Goal: Check status: Check status

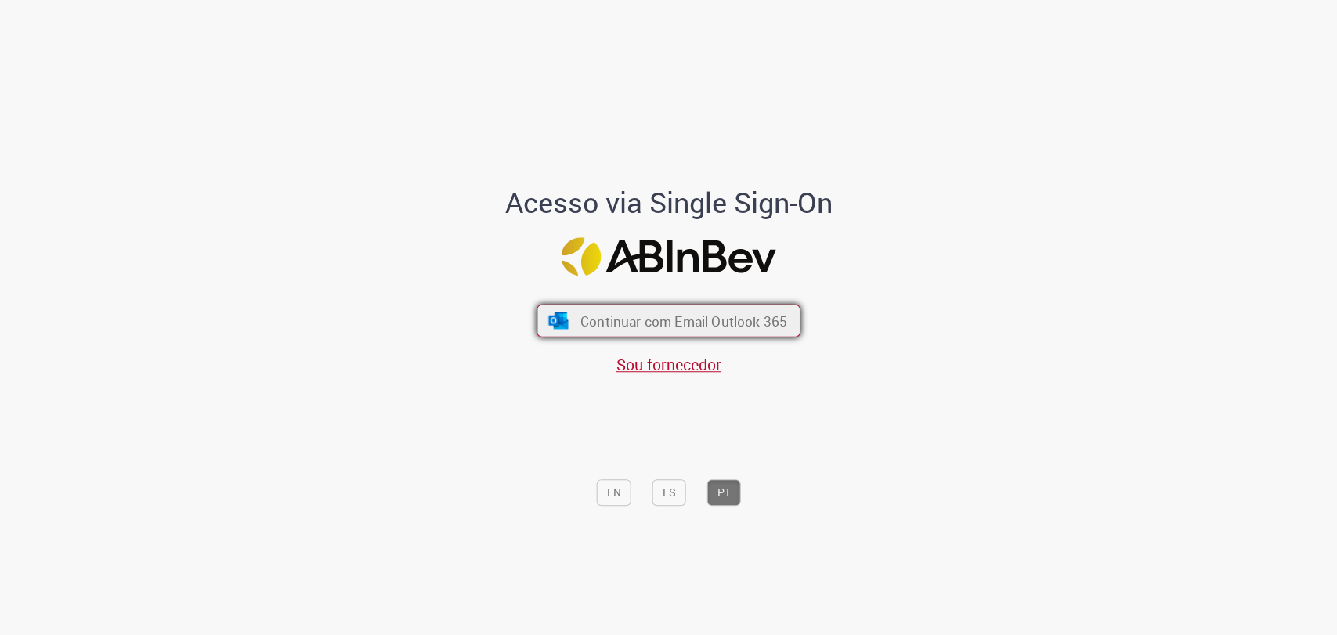
click at [589, 306] on button "Continuar com Email Outlook 365" at bounding box center [669, 321] width 264 height 33
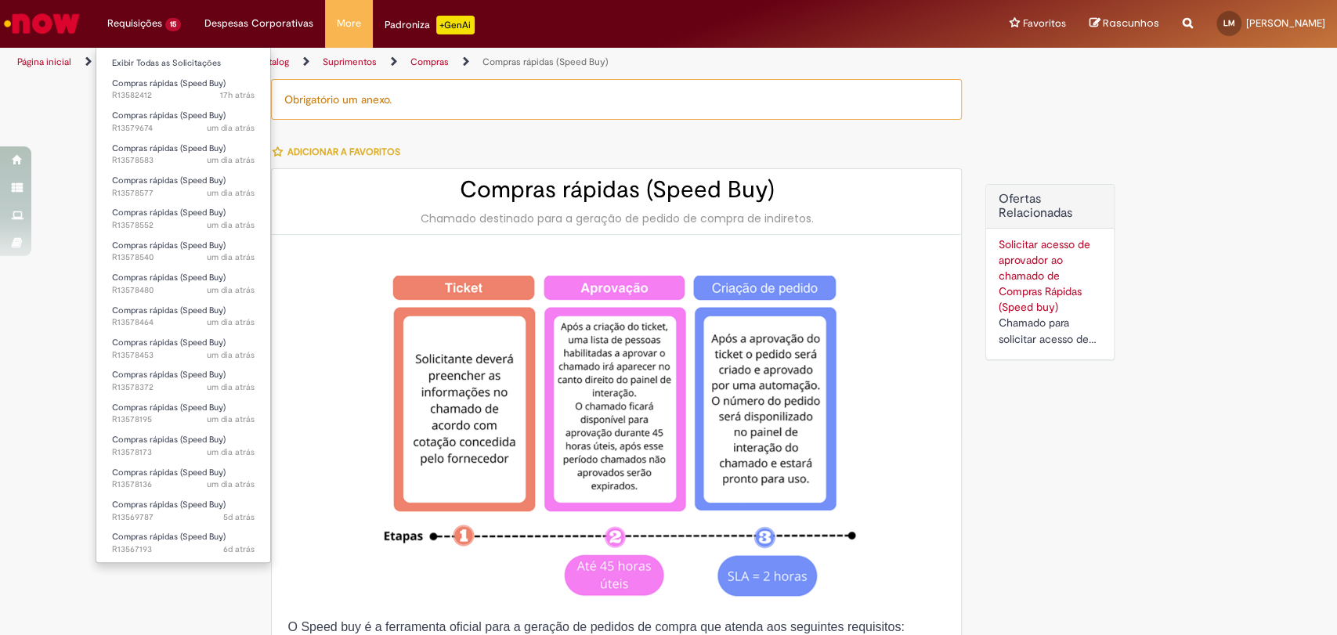
type input "*********"
type input "**********"
type input "****"
type input "**********"
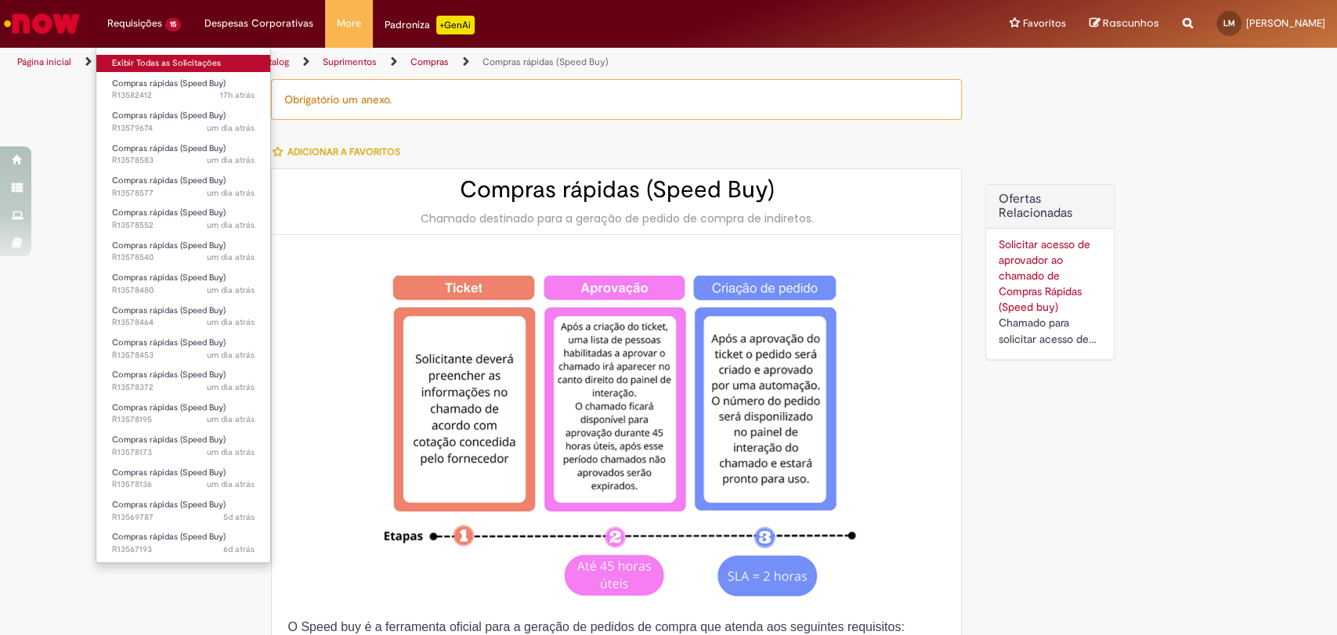
type input "**********"
click at [179, 56] on link "Exibir Todas as Solicitações" at bounding box center [183, 63] width 174 height 17
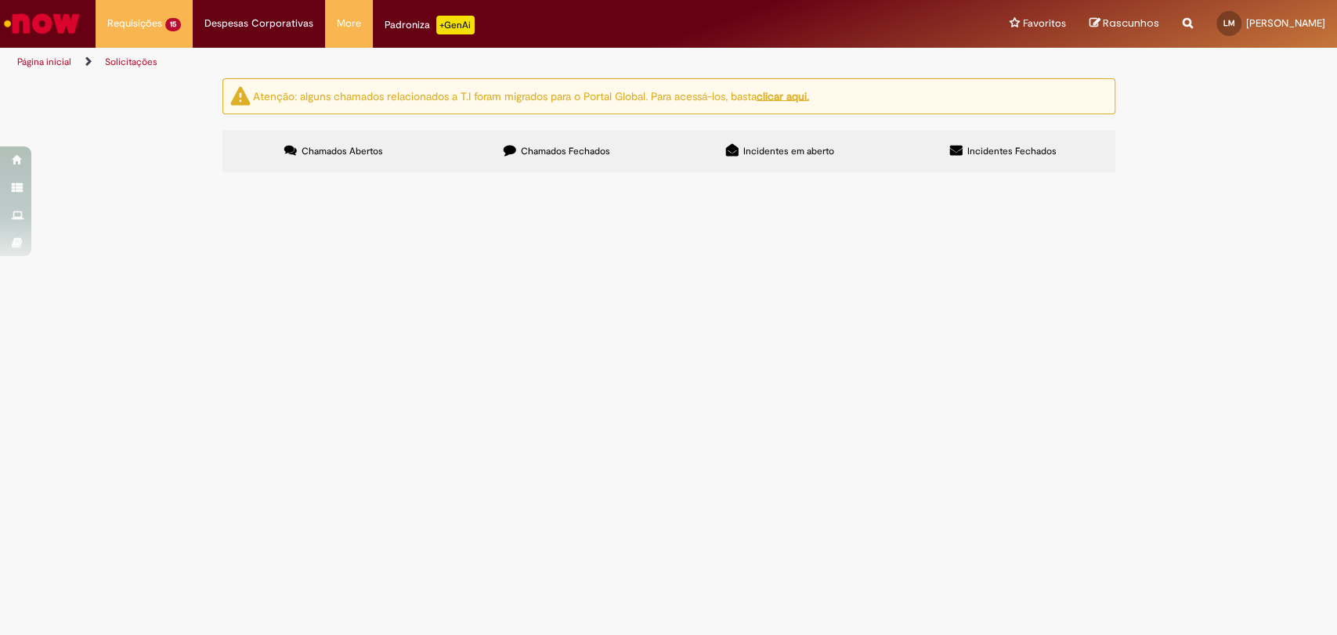
scroll to position [87, 0]
click at [0, 0] on span "Manutenção de Ar condicionado CDD Vitória" at bounding box center [0, 0] width 0 height 0
click at [0, 0] on td "Manutenção de Ar condicionado CDD Vitória" at bounding box center [0, 0] width 0 height 0
click at [0, 0] on span "Manutenção de Ar condicionado CDD Vitória" at bounding box center [0, 0] width 0 height 0
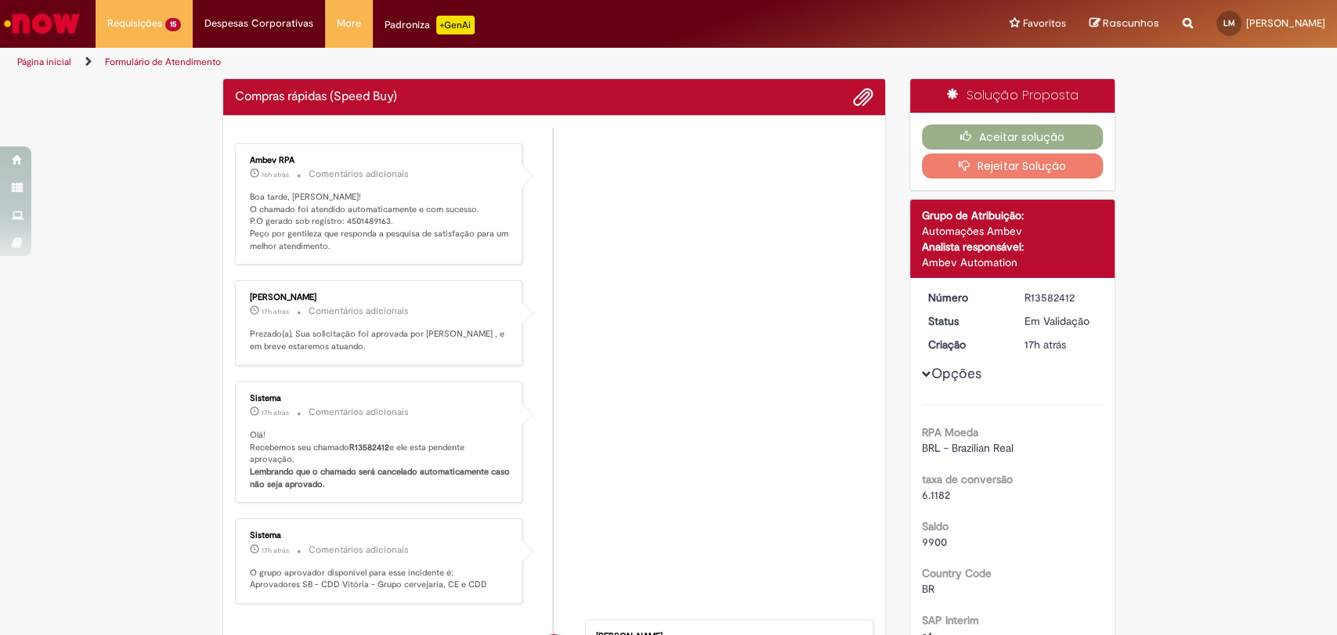
click at [367, 215] on p "Boa tarde, Lucas! O chamado foi atendido automaticamente e com sucesso. P.O ger…" at bounding box center [380, 222] width 261 height 62
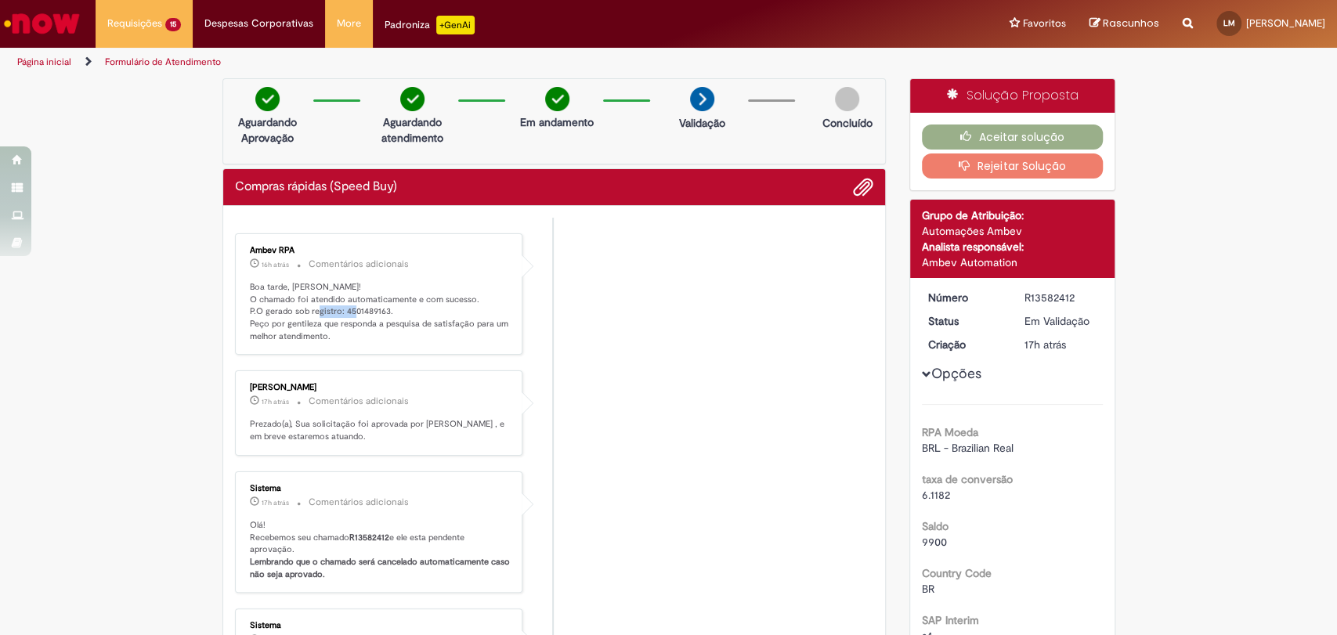
copy p "4501489163"
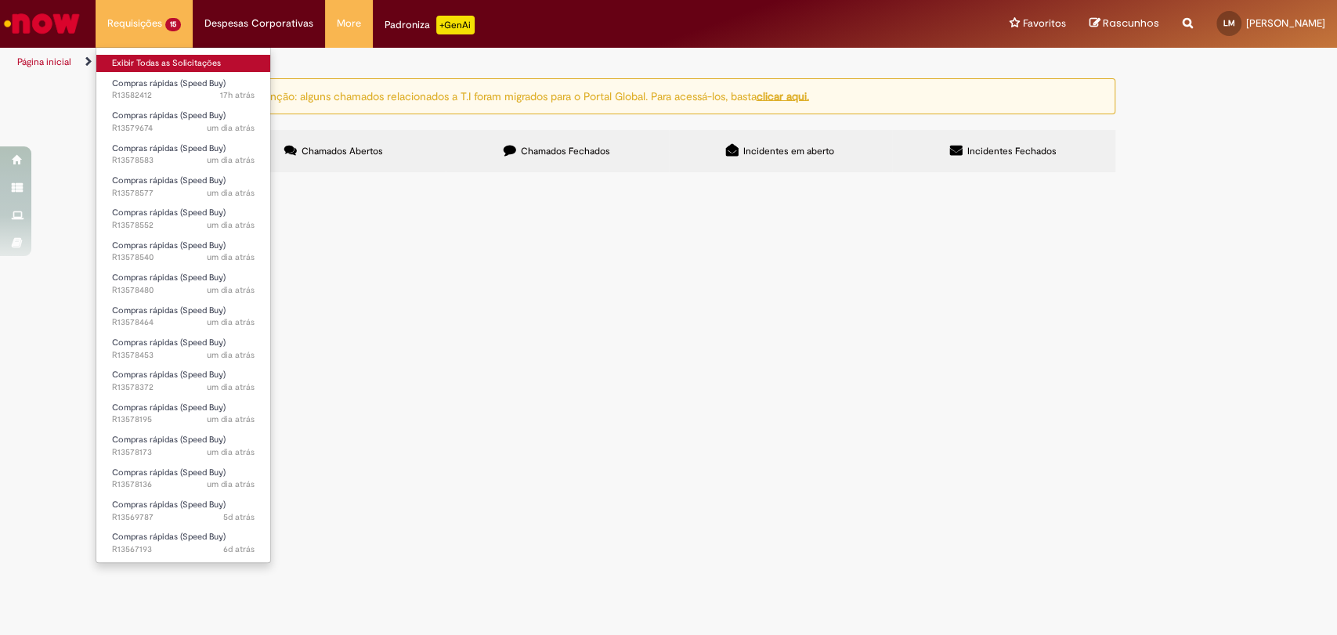
click at [164, 56] on link "Exibir Todas as Solicitações" at bounding box center [183, 63] width 174 height 17
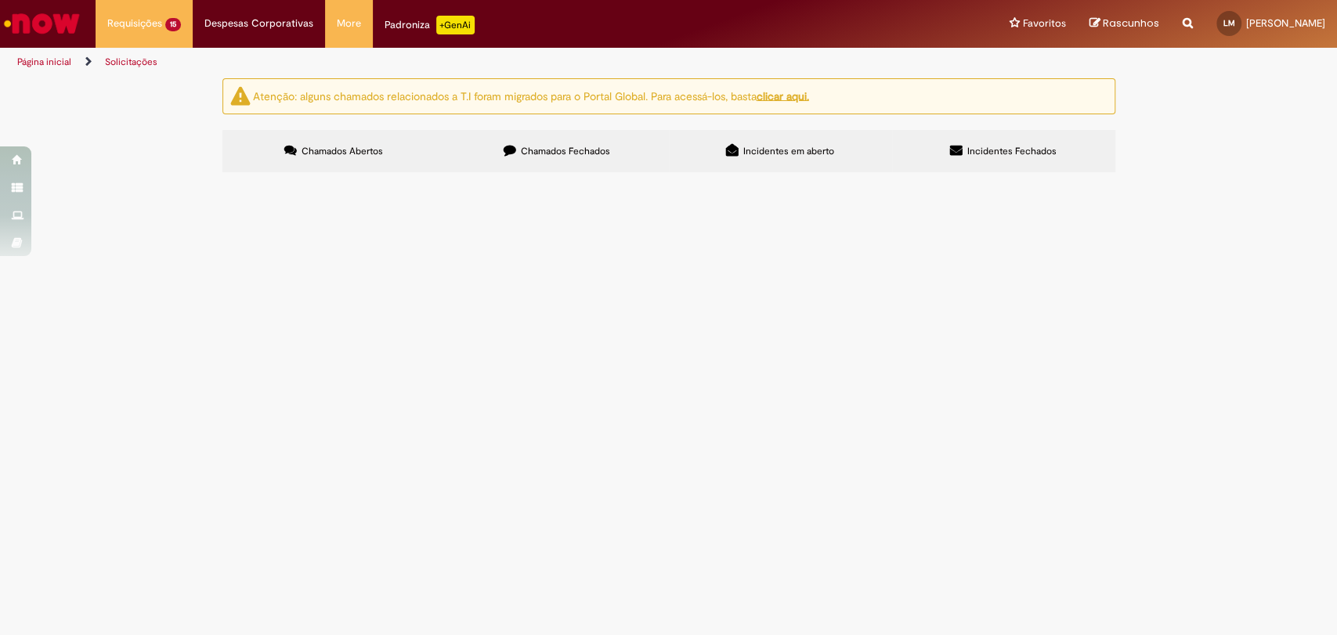
scroll to position [133, 0]
click at [0, 0] on span "Adequação Bees CDD Jacarepaguá" at bounding box center [0, 0] width 0 height 0
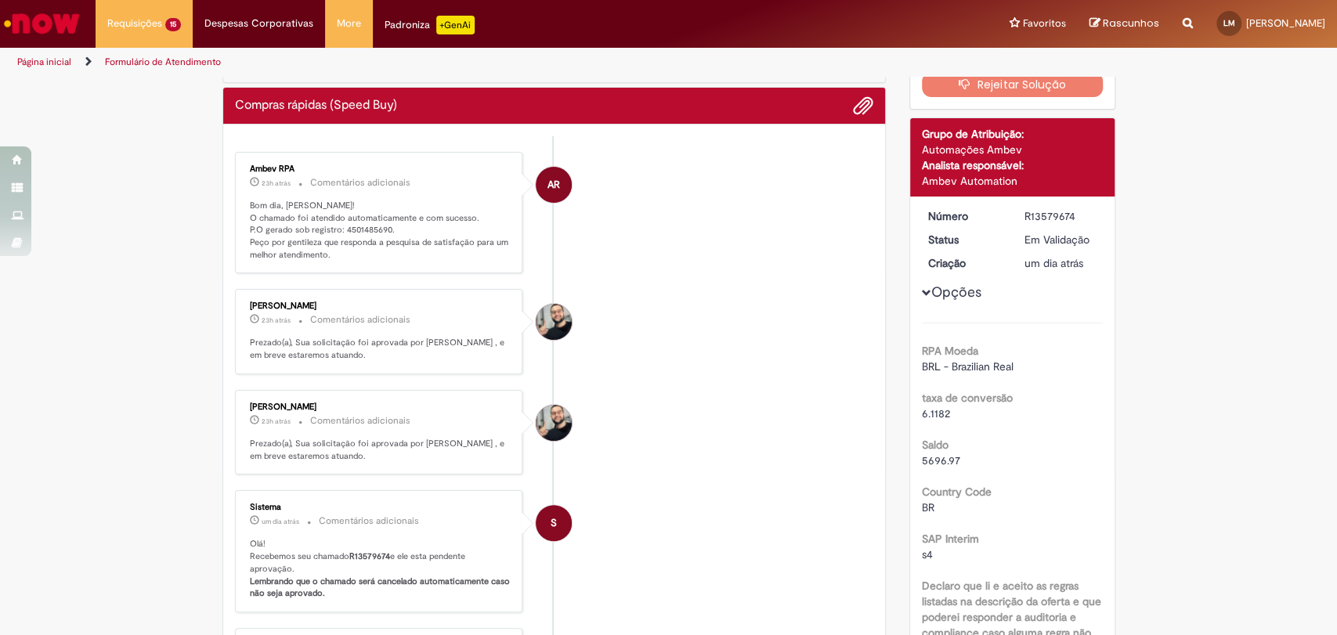
scroll to position [89, 0]
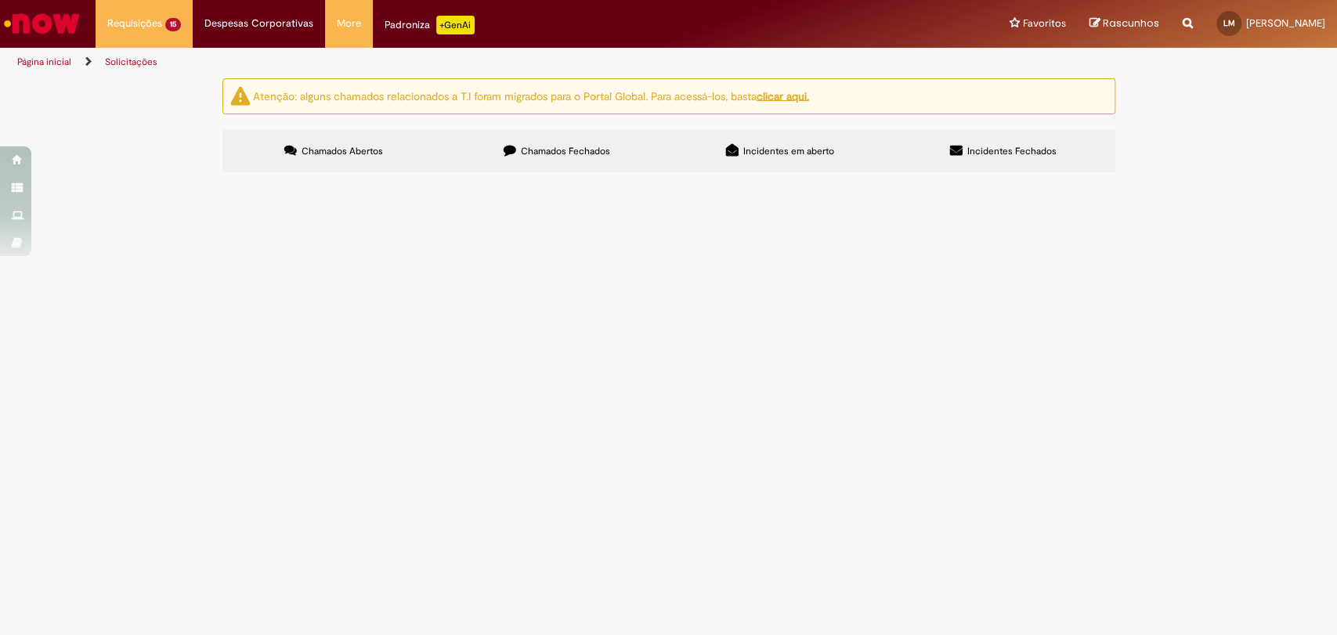
scroll to position [133, 0]
click at [0, 0] on span "Manutenção da Câmara Fria CDD Nova Friburgo" at bounding box center [0, 0] width 0 height 0
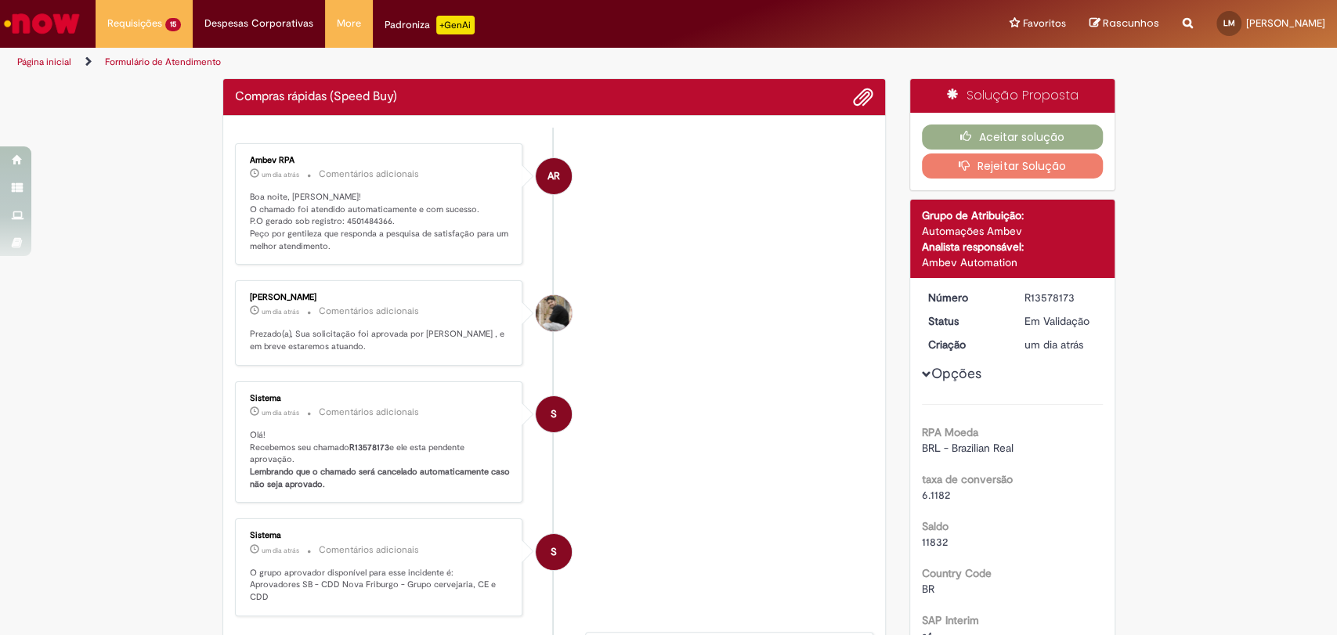
click at [354, 221] on p "Boa noite, Lucas! O chamado foi atendido automaticamente e com sucesso. P.O ger…" at bounding box center [380, 222] width 261 height 62
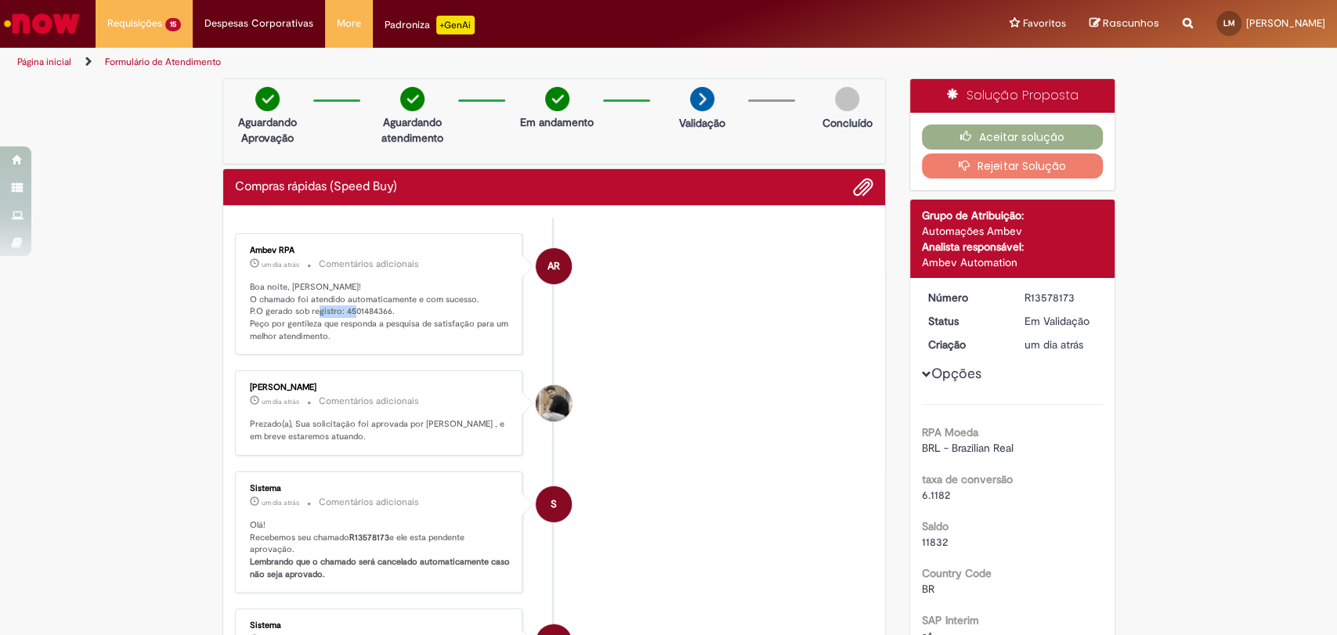
copy p "4501484366"
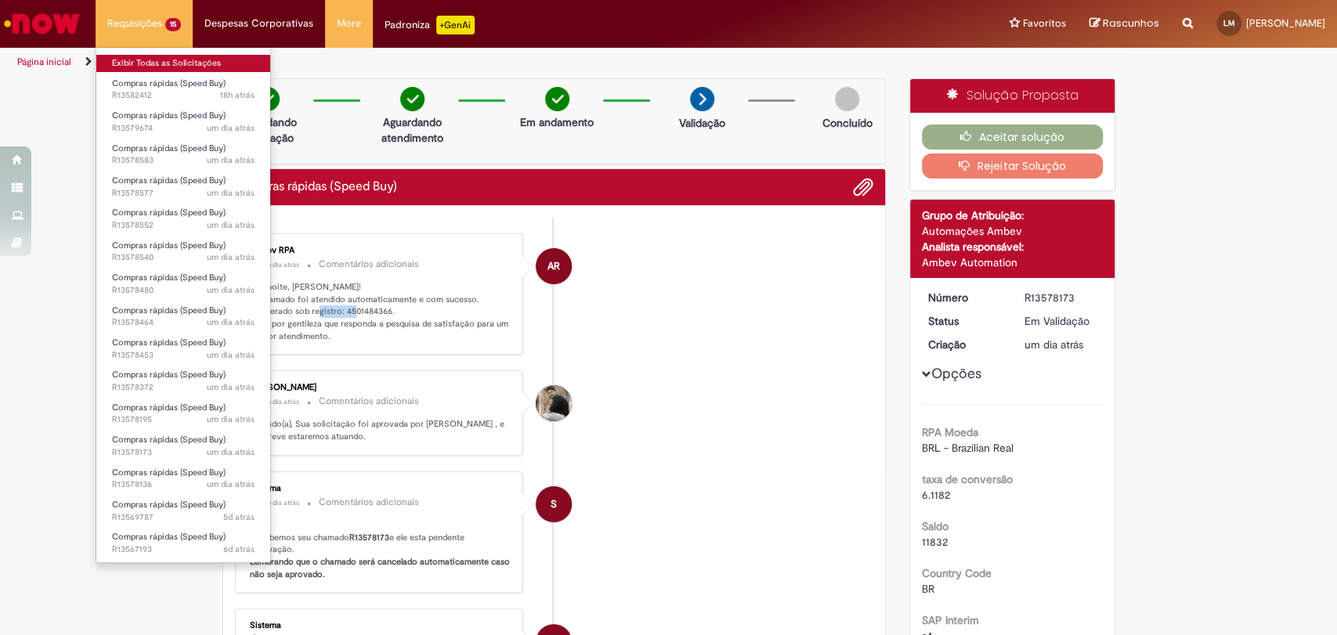
click at [160, 64] on link "Exibir Todas as Solicitações" at bounding box center [183, 63] width 174 height 17
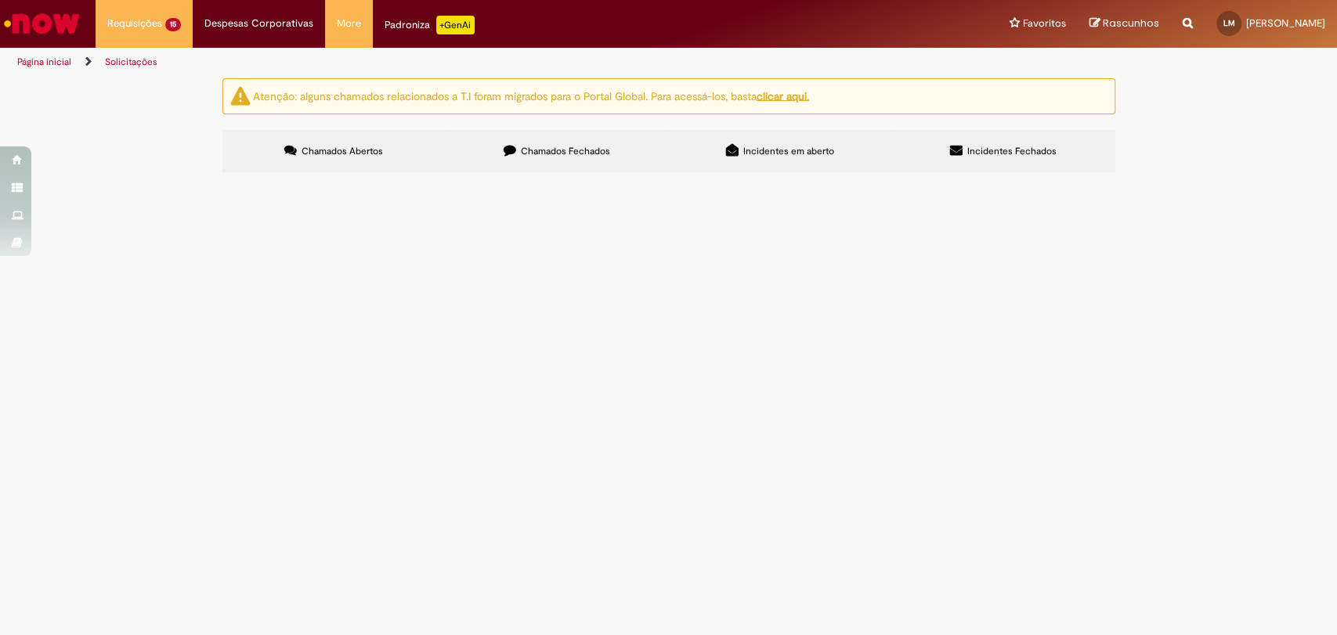
scroll to position [133, 0]
click at [0, 0] on span "Manutenção da Câmara Fria CDD Pavuna" at bounding box center [0, 0] width 0 height 0
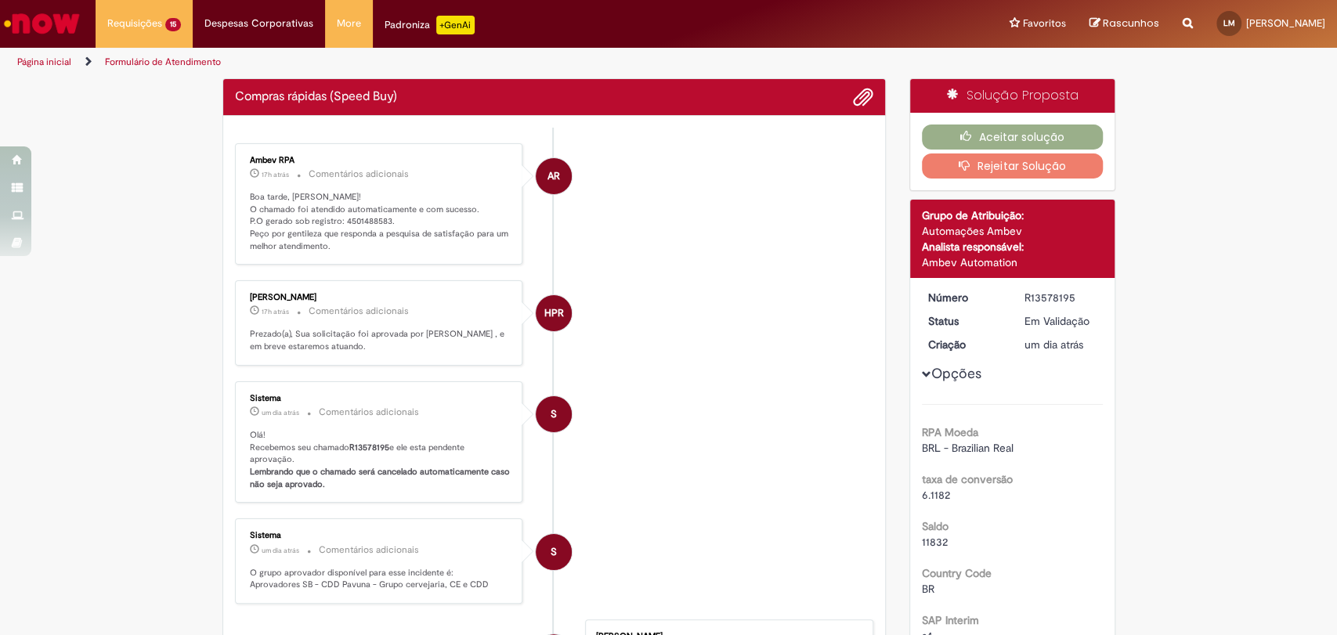
click at [367, 229] on p "Boa tarde, Lucas! O chamado foi atendido automaticamente e com sucesso. P.O ger…" at bounding box center [380, 222] width 261 height 62
click at [367, 228] on p "Boa tarde, Lucas! O chamado foi atendido automaticamente e com sucesso. P.O ger…" at bounding box center [380, 222] width 261 height 62
click at [367, 215] on p "Boa tarde, Lucas! O chamado foi atendido automaticamente e com sucesso. P.O ger…" at bounding box center [380, 222] width 261 height 62
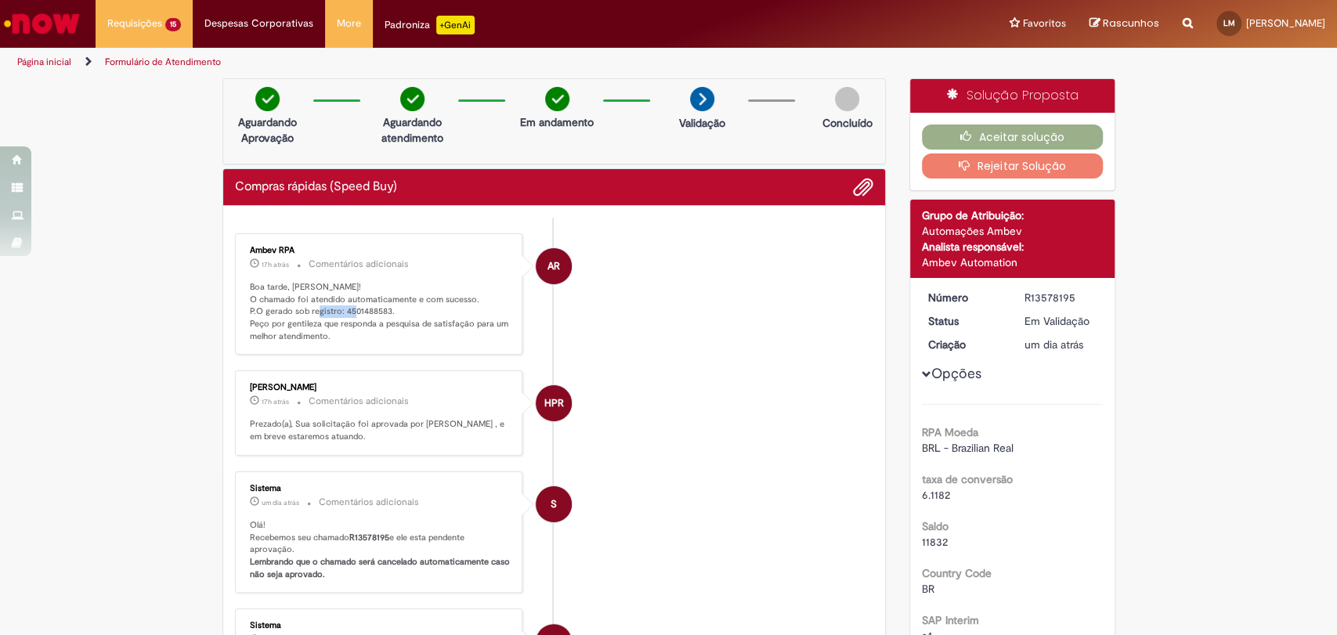
copy p "4501488583"
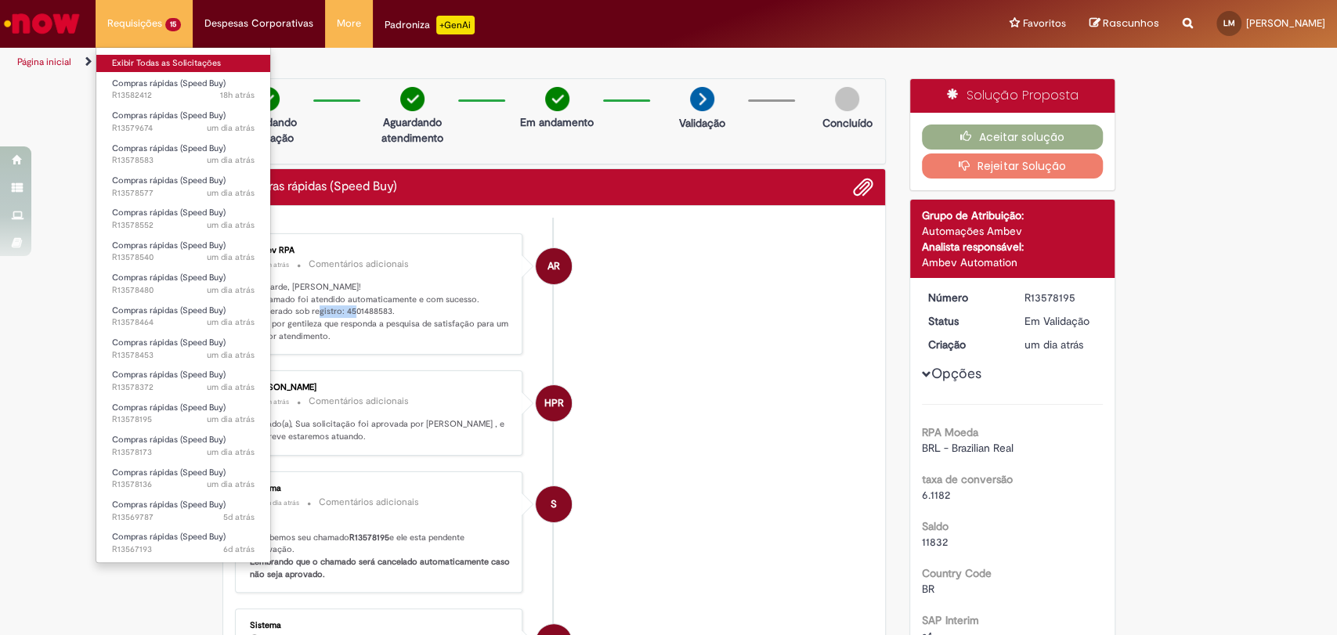
click at [157, 69] on link "Exibir Todas as Solicitações" at bounding box center [183, 63] width 174 height 17
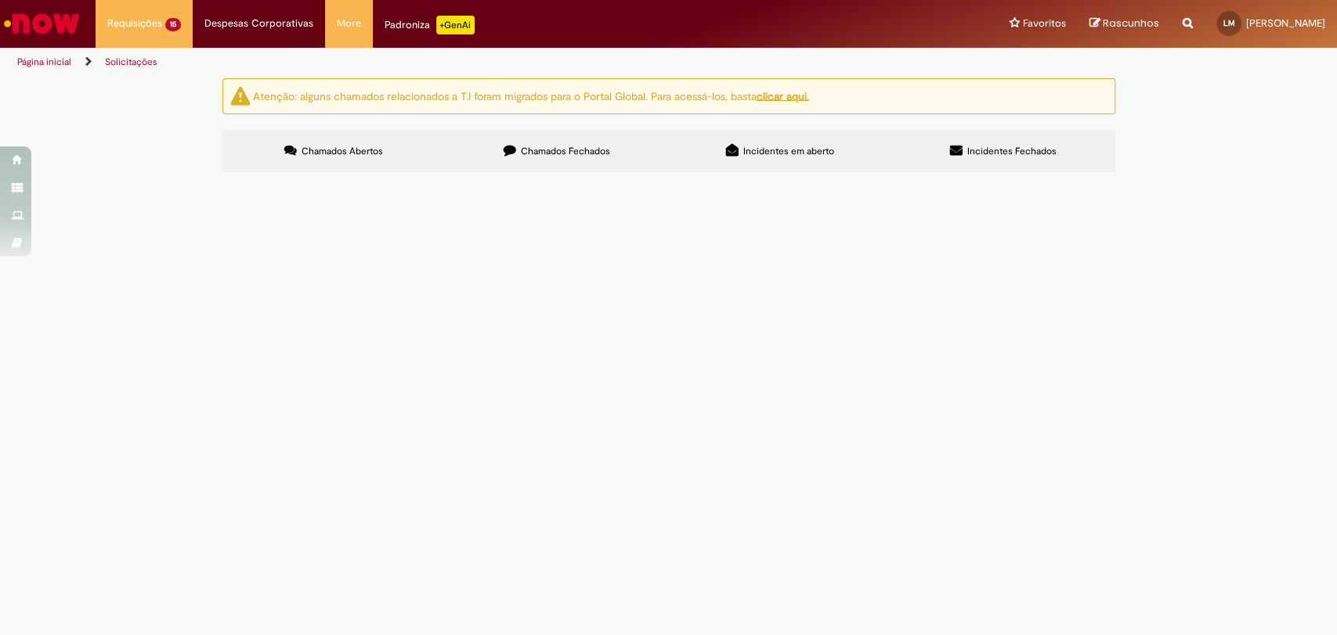
click at [0, 0] on span "Manutenção preventiva na câmara fria do CDD Vitória" at bounding box center [0, 0] width 0 height 0
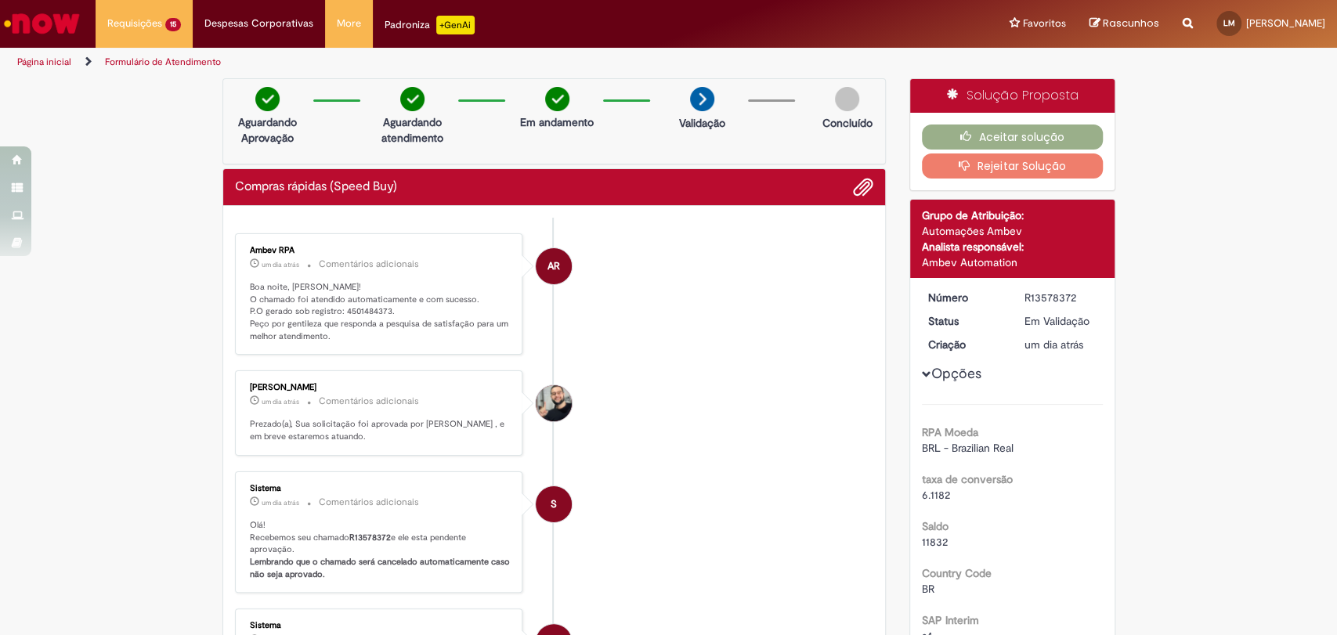
click at [356, 307] on p "Boa noite, Lucas! O chamado foi atendido automaticamente e com sucesso. P.O ger…" at bounding box center [380, 312] width 261 height 62
copy p "4501484373"
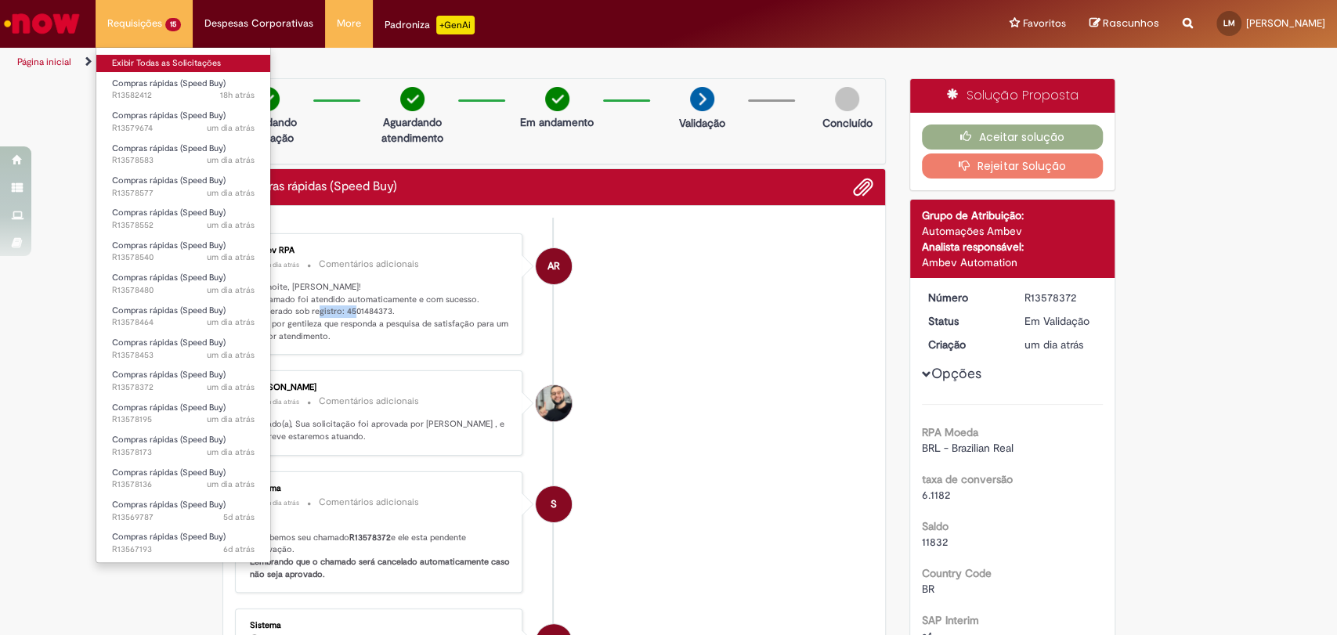
click at [165, 58] on link "Exibir Todas as Solicitações" at bounding box center [183, 63] width 174 height 17
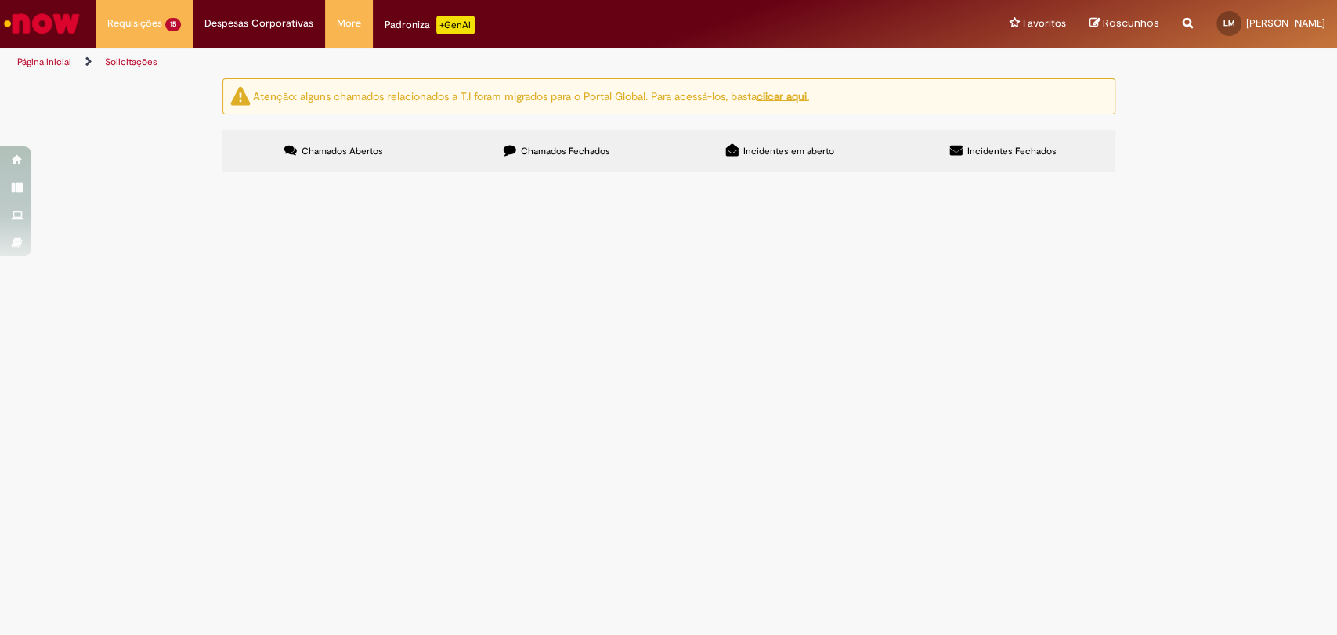
click at [0, 0] on span "Manutenção Preventiva da Câmara Fria CDD Volta Redonda" at bounding box center [0, 0] width 0 height 0
click at [622, 504] on main "Solicitações Atenção: alguns chamados relacionados a T.I foram migrados para o …" at bounding box center [668, 357] width 1337 height 558
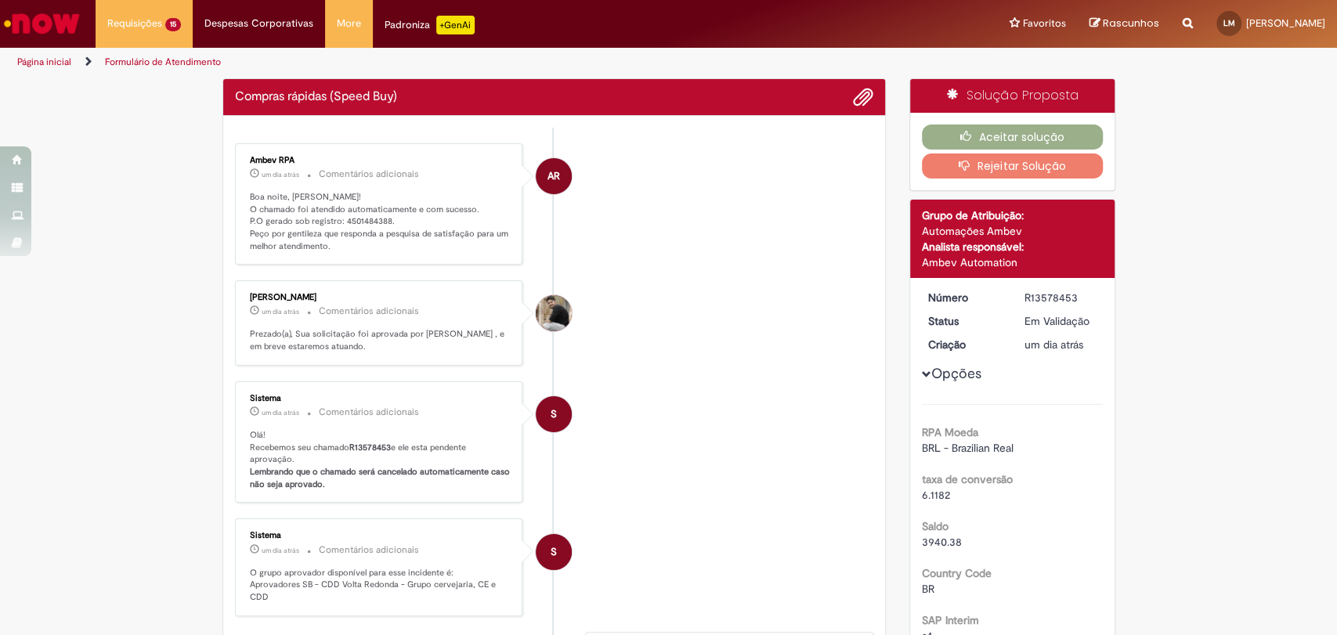
click at [357, 217] on p "Boa noite, Lucas! O chamado foi atendido automaticamente e com sucesso. P.O ger…" at bounding box center [380, 222] width 261 height 62
copy p "4501484388"
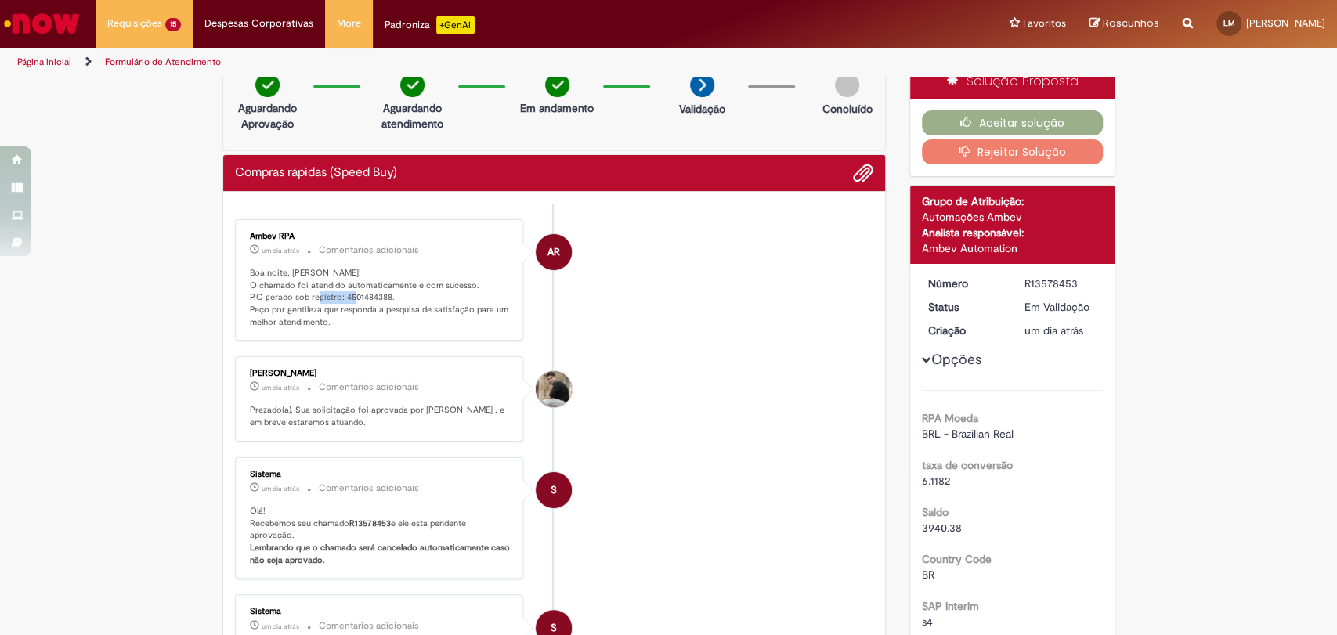
scroll to position [8, 0]
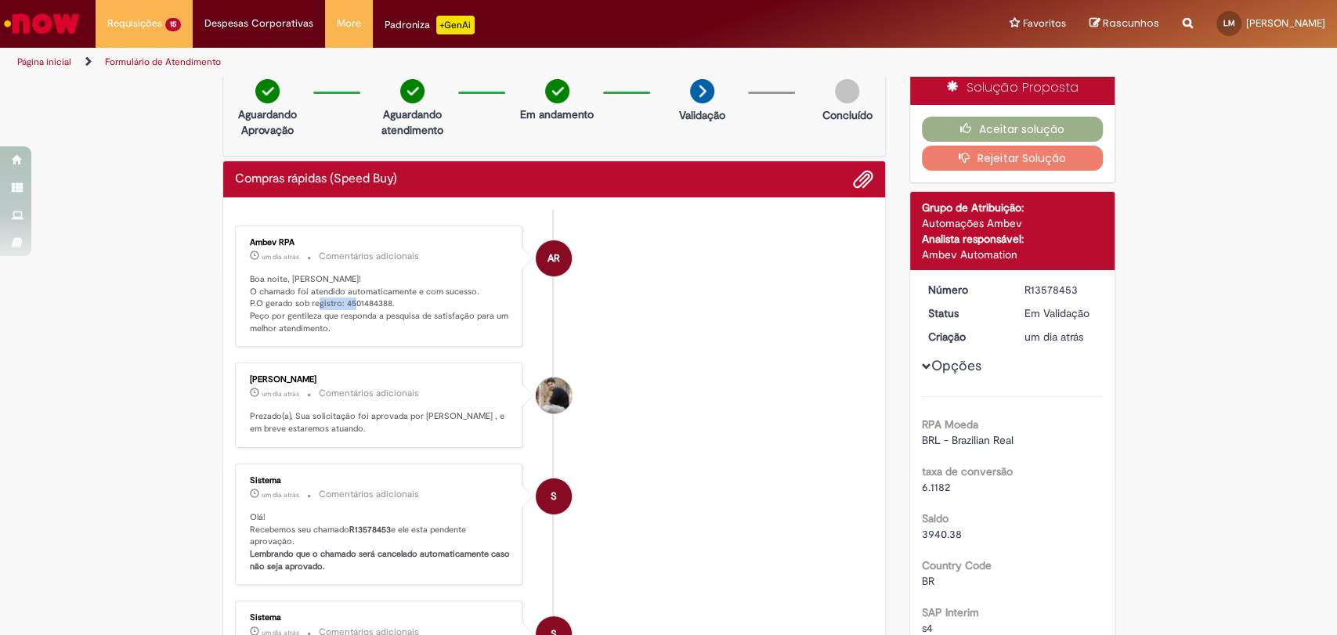
copy p "4501484388"
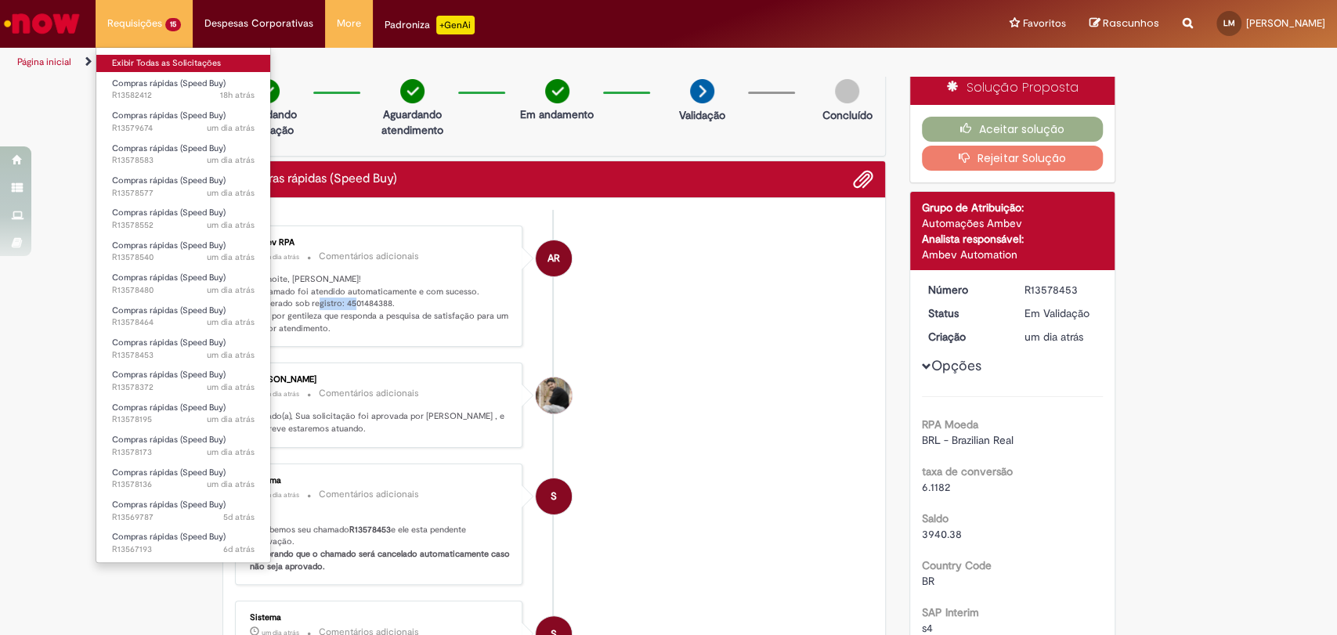
click at [177, 63] on link "Exibir Todas as Solicitações" at bounding box center [183, 63] width 174 height 17
click at [157, 59] on link "Exibir Todas as Solicitações" at bounding box center [183, 63] width 174 height 17
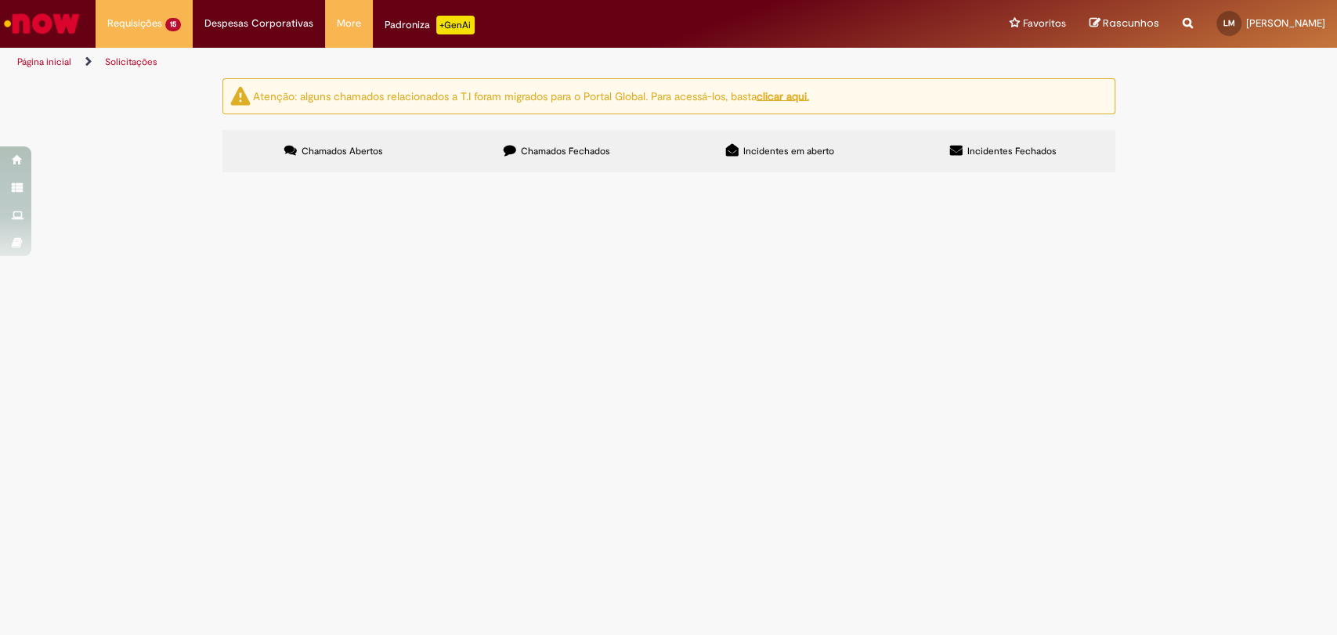
click at [0, 0] on span "Manutenção da Câmara Fria CDD Niterói" at bounding box center [0, 0] width 0 height 0
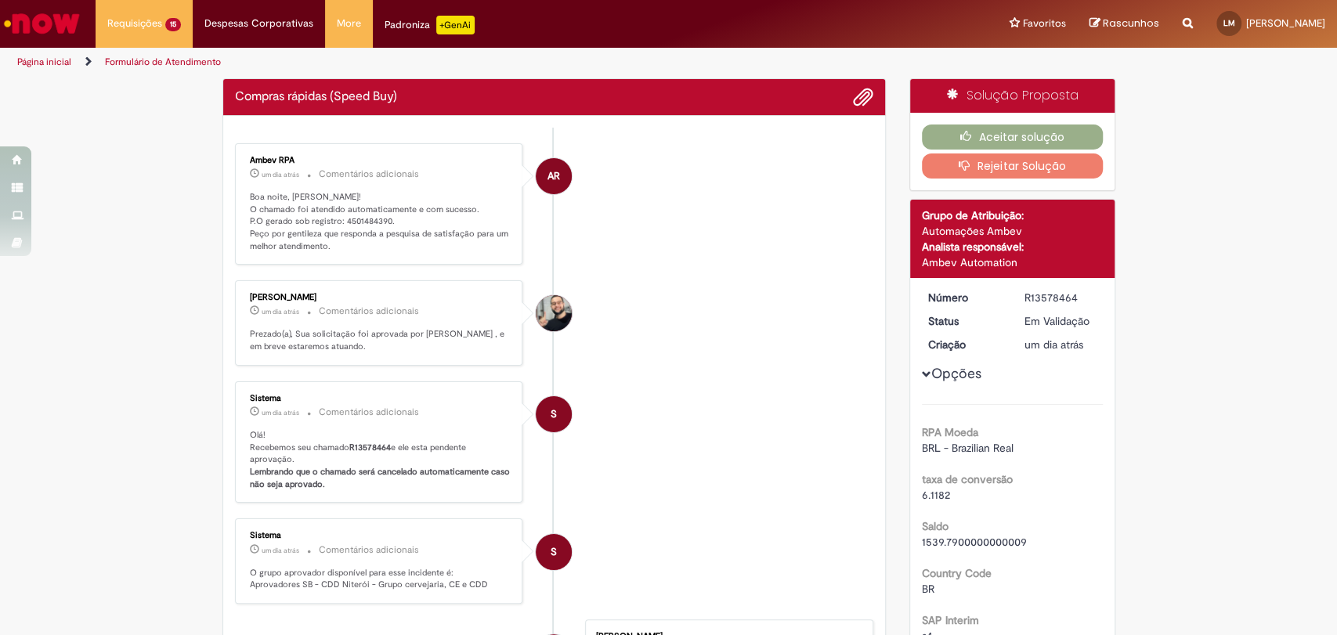
click at [360, 220] on p "Boa noite, Lucas! O chamado foi atendido automaticamente e com sucesso. P.O ger…" at bounding box center [380, 222] width 261 height 62
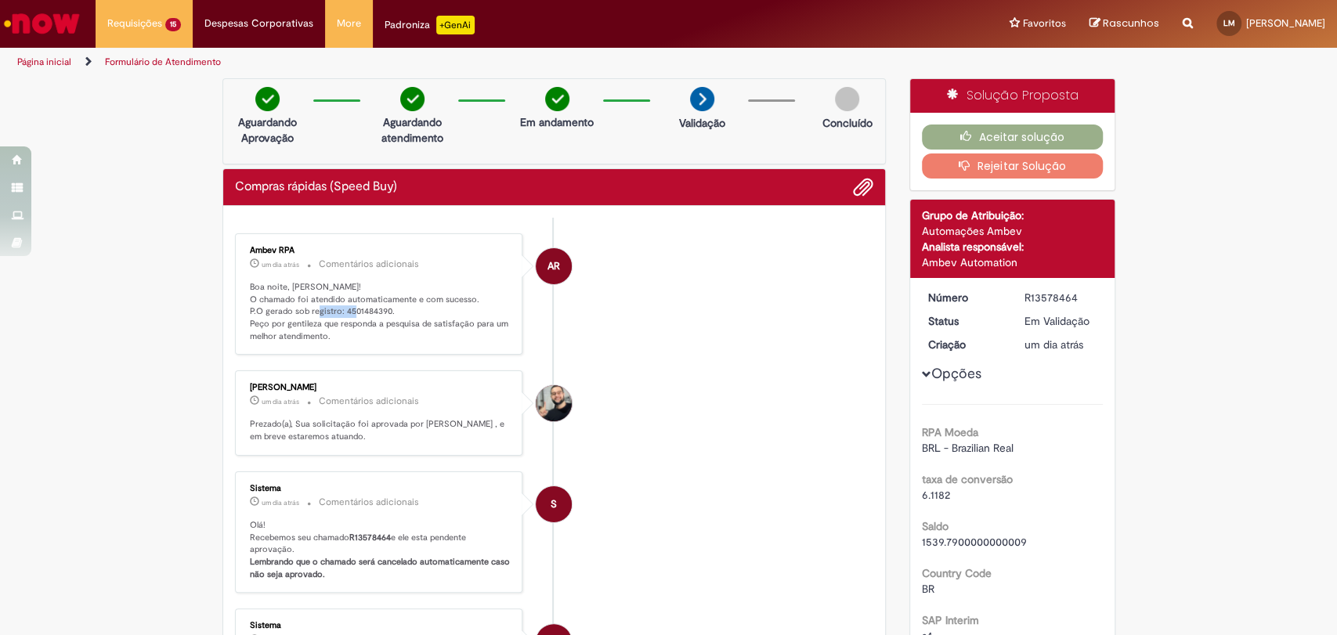
copy p "4501484390"
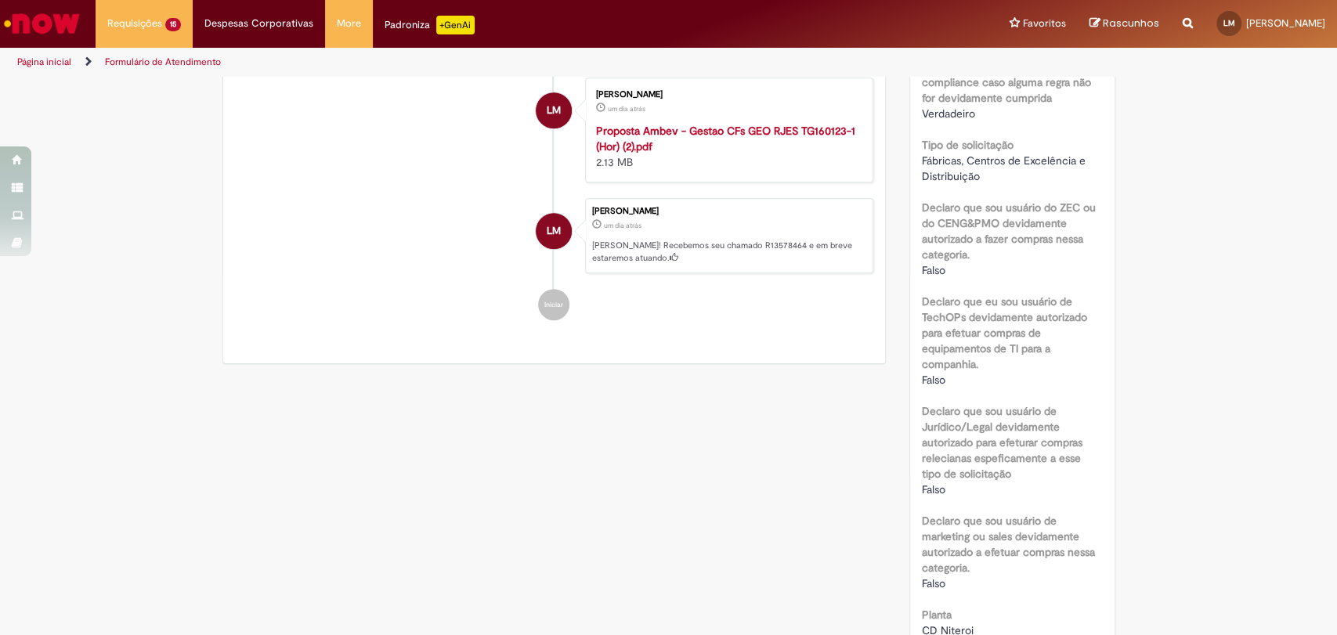
scroll to position [65, 0]
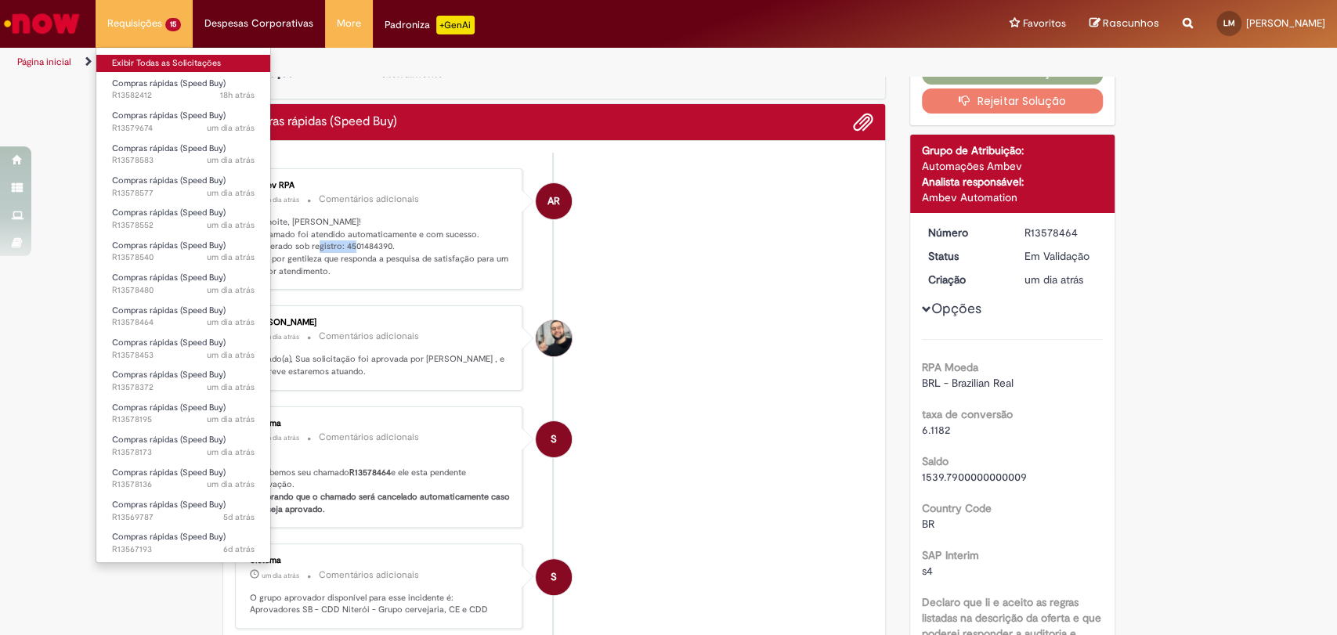
click at [172, 61] on link "Exibir Todas as Solicitações" at bounding box center [183, 63] width 174 height 17
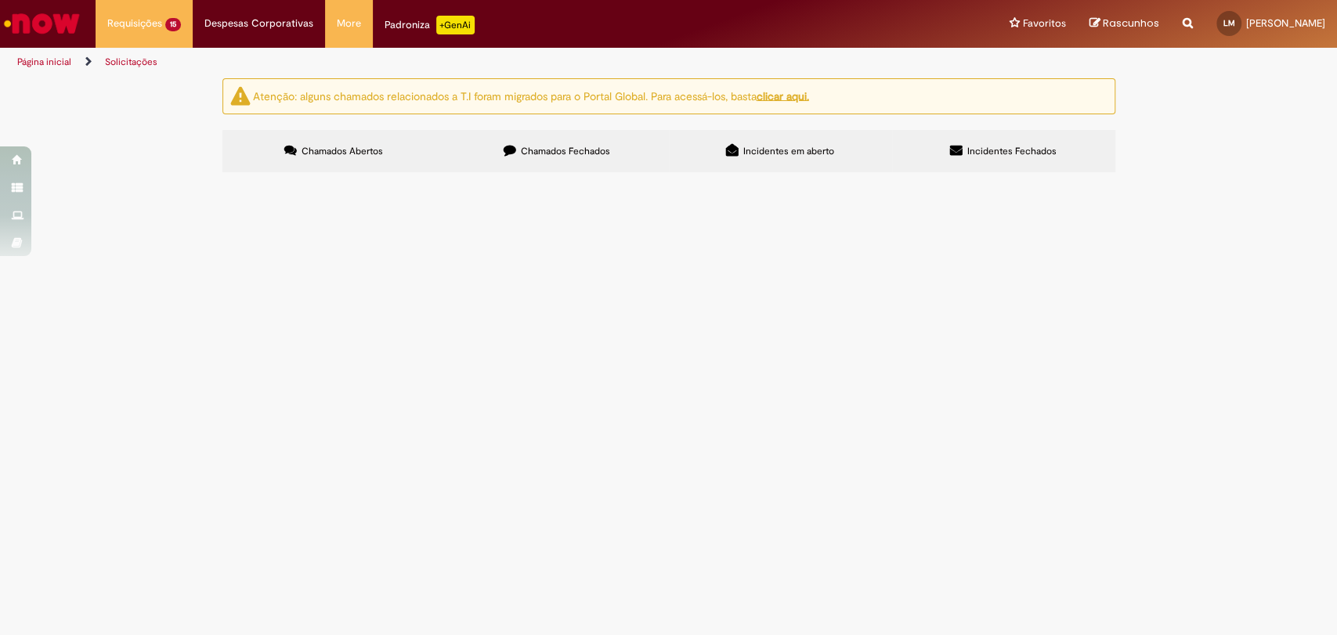
click at [0, 0] on span "Manutenção Preventiva da Câmara Fria CDD Petrópolis" at bounding box center [0, 0] width 0 height 0
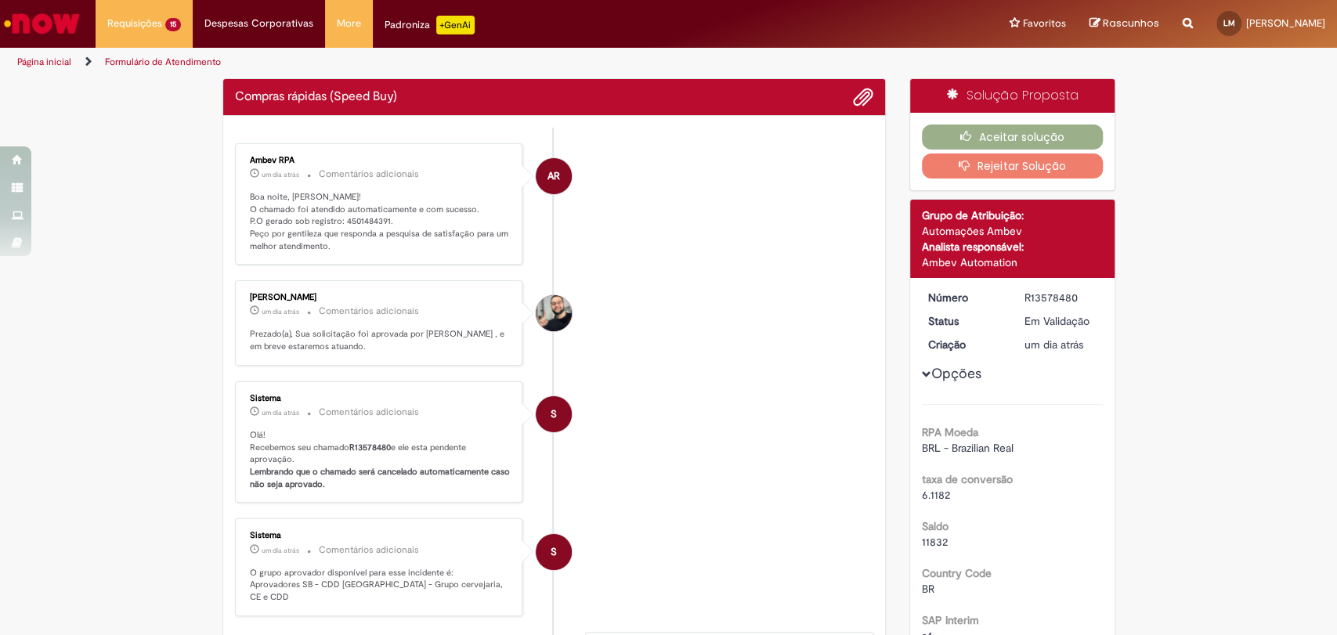
click at [357, 217] on p "Boa noite, Lucas! O chamado foi atendido automaticamente e com sucesso. P.O ger…" at bounding box center [380, 222] width 261 height 62
click at [357, 215] on p "Boa noite, Lucas! O chamado foi atendido automaticamente e com sucesso. P.O ger…" at bounding box center [380, 222] width 261 height 62
copy p "4501484391"
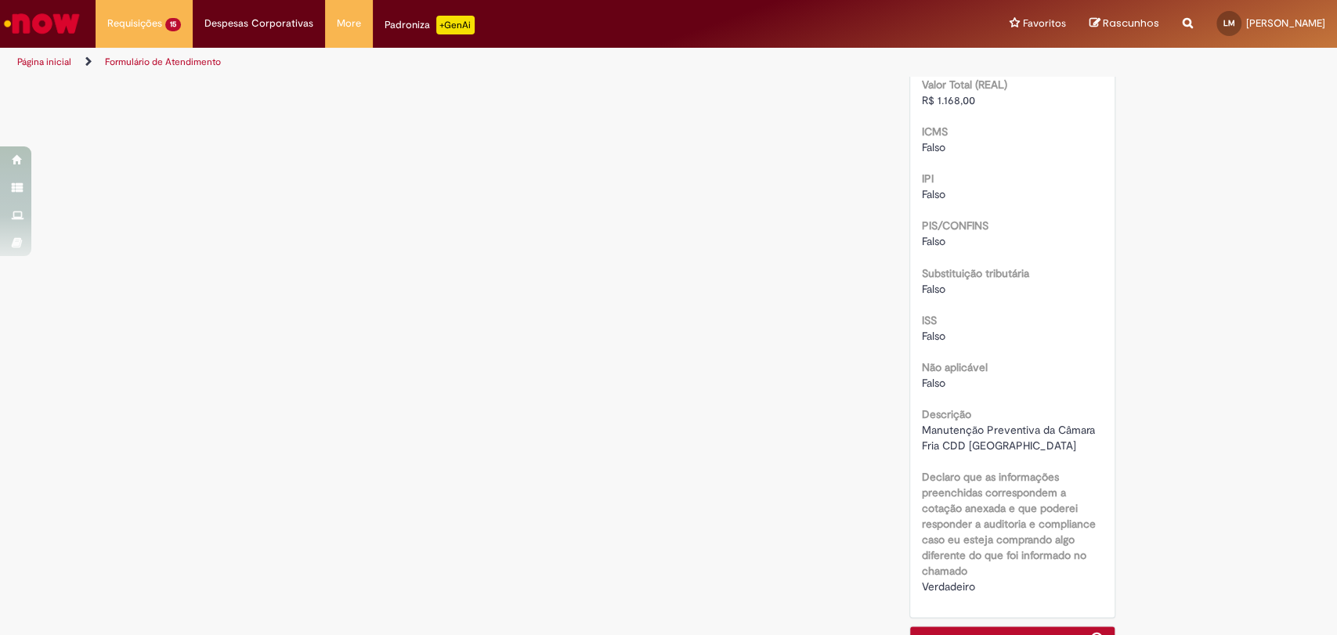
scroll to position [1822, 0]
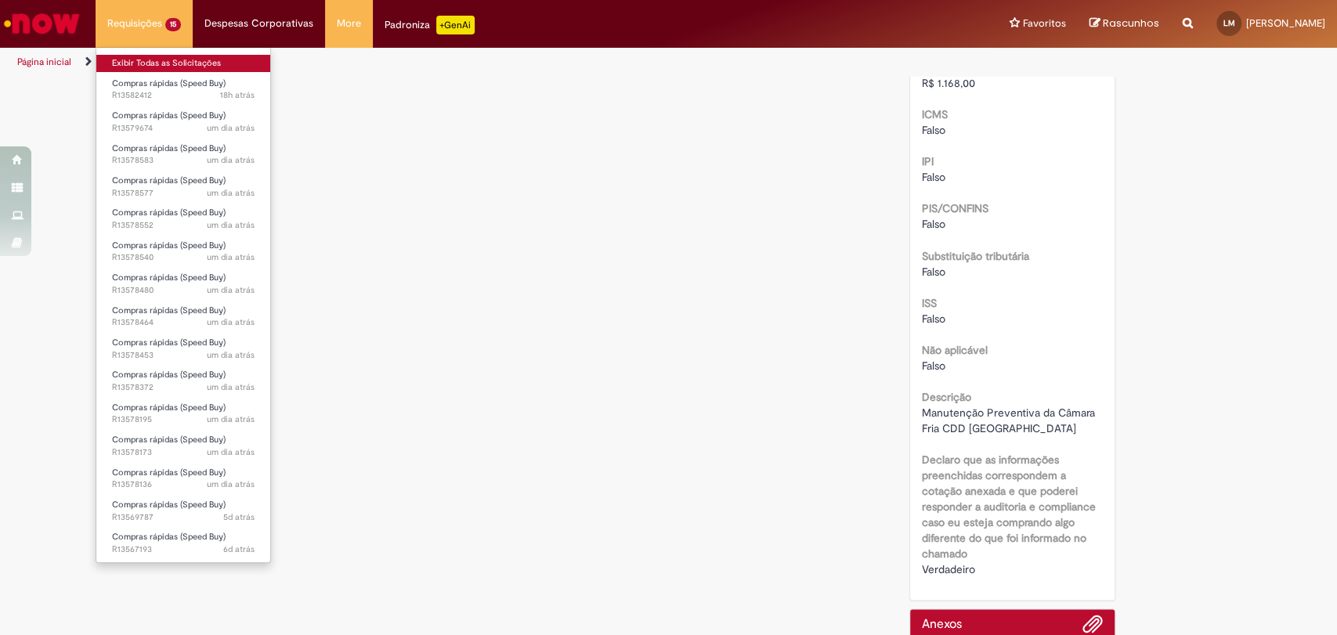
click at [142, 63] on link "Exibir Todas as Solicitações" at bounding box center [183, 63] width 174 height 17
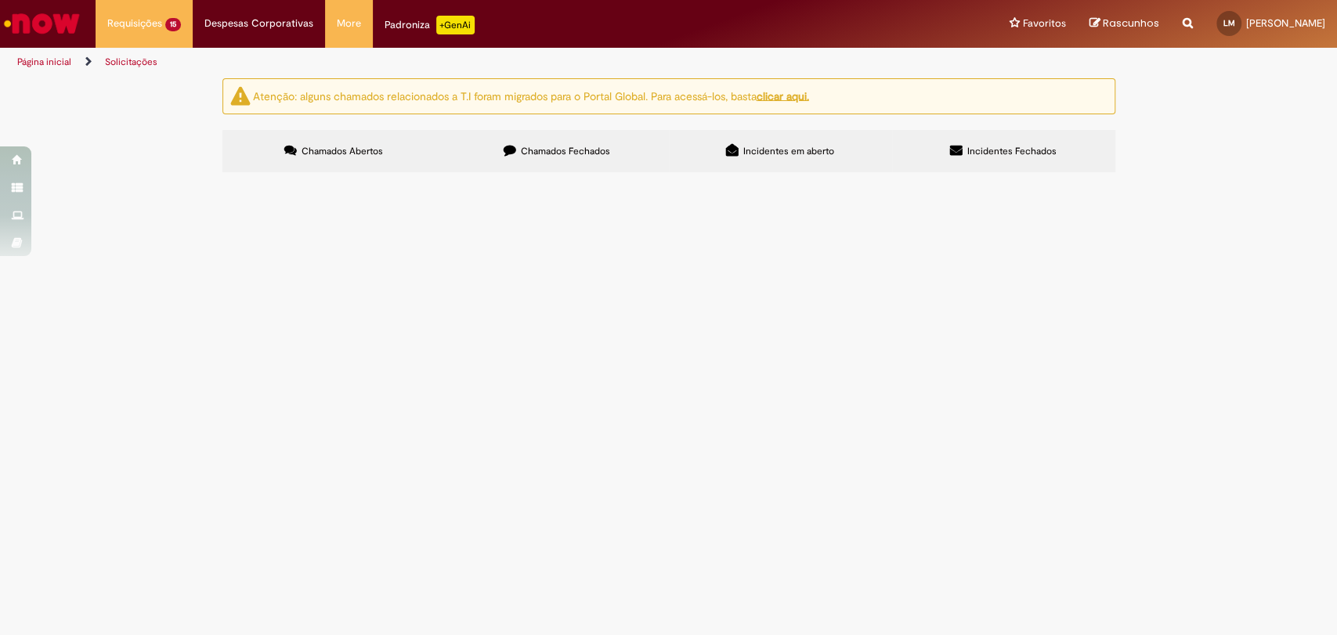
click at [0, 0] on span "Manutenção Preventiva da Câmara Fria CDD Campos dos Goytacazes" at bounding box center [0, 0] width 0 height 0
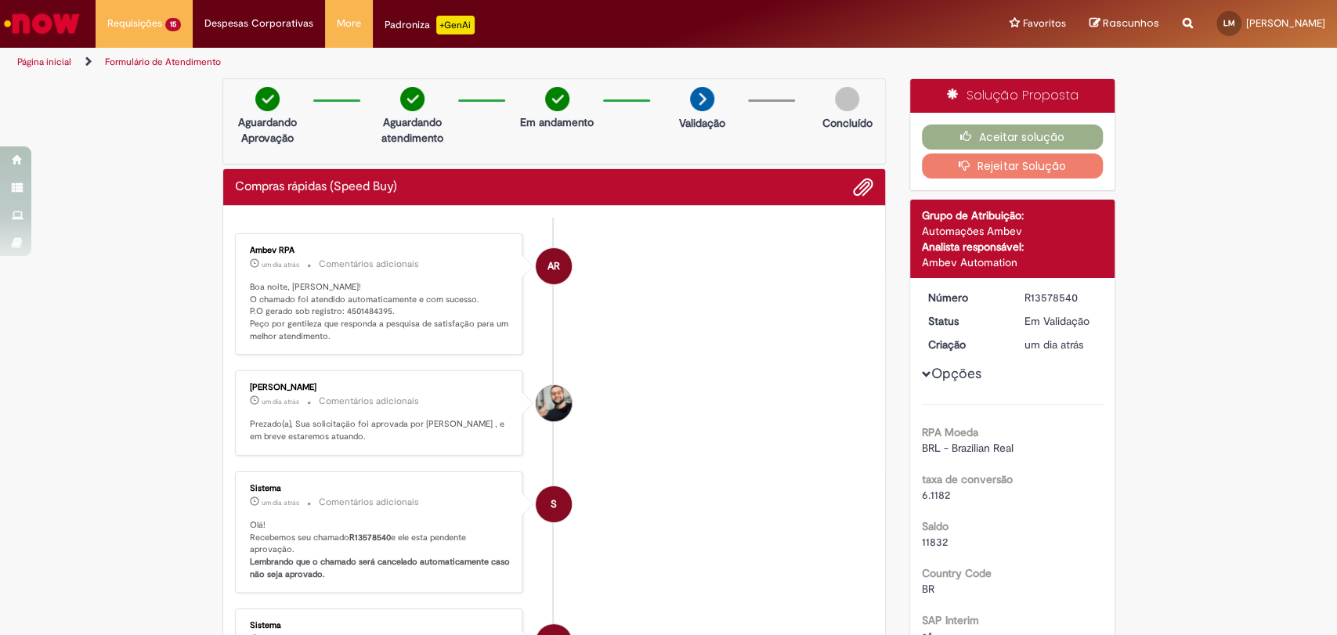
click at [363, 309] on p "Boa noite, Lucas! O chamado foi atendido automaticamente e com sucesso. P.O ger…" at bounding box center [380, 312] width 261 height 62
copy p "4501484395"
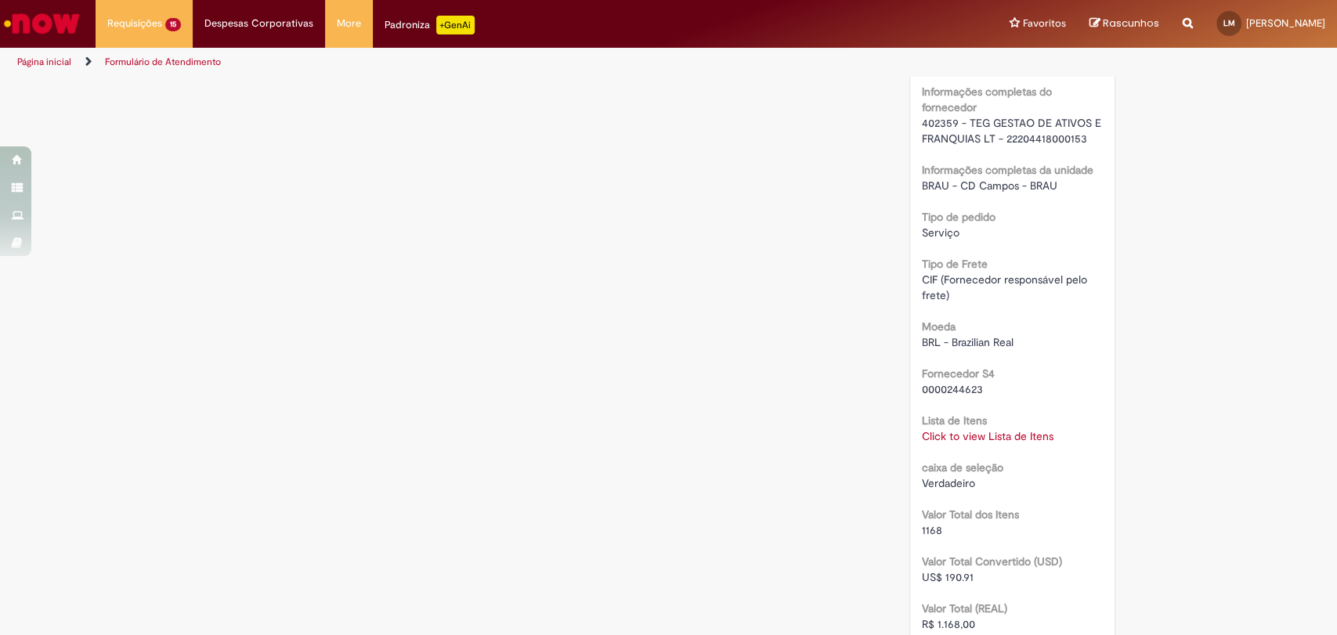
scroll to position [1259, 0]
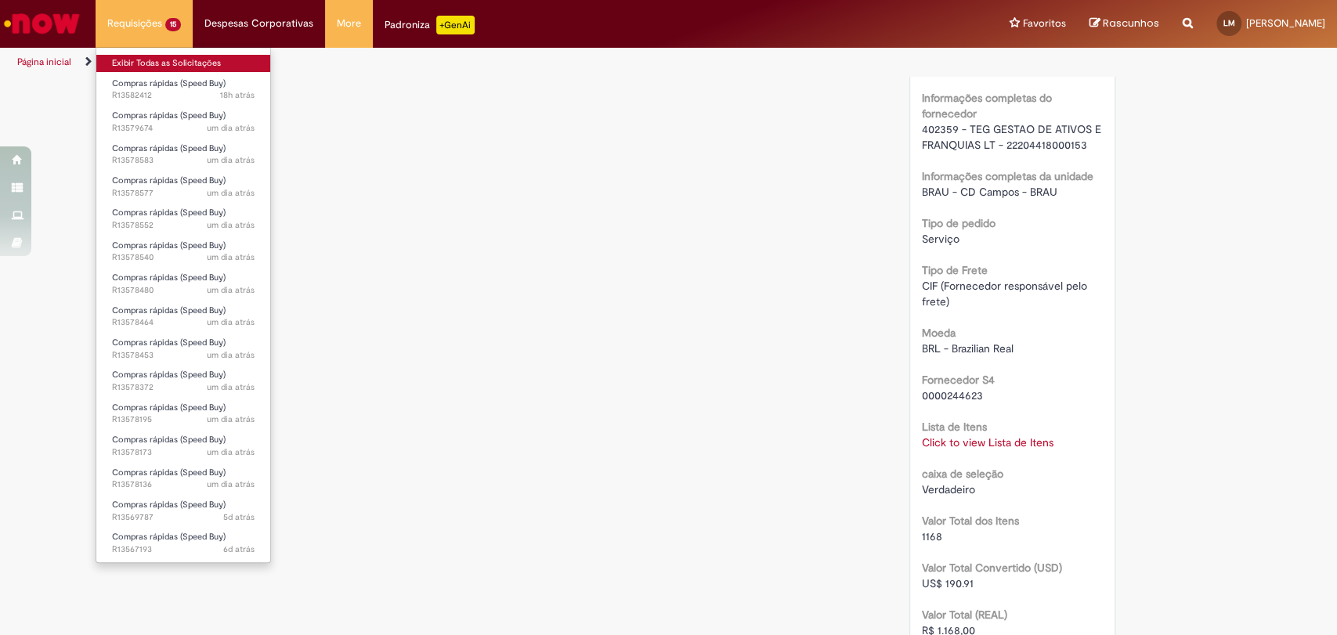
click at [170, 63] on link "Exibir Todas as Solicitações" at bounding box center [183, 63] width 174 height 17
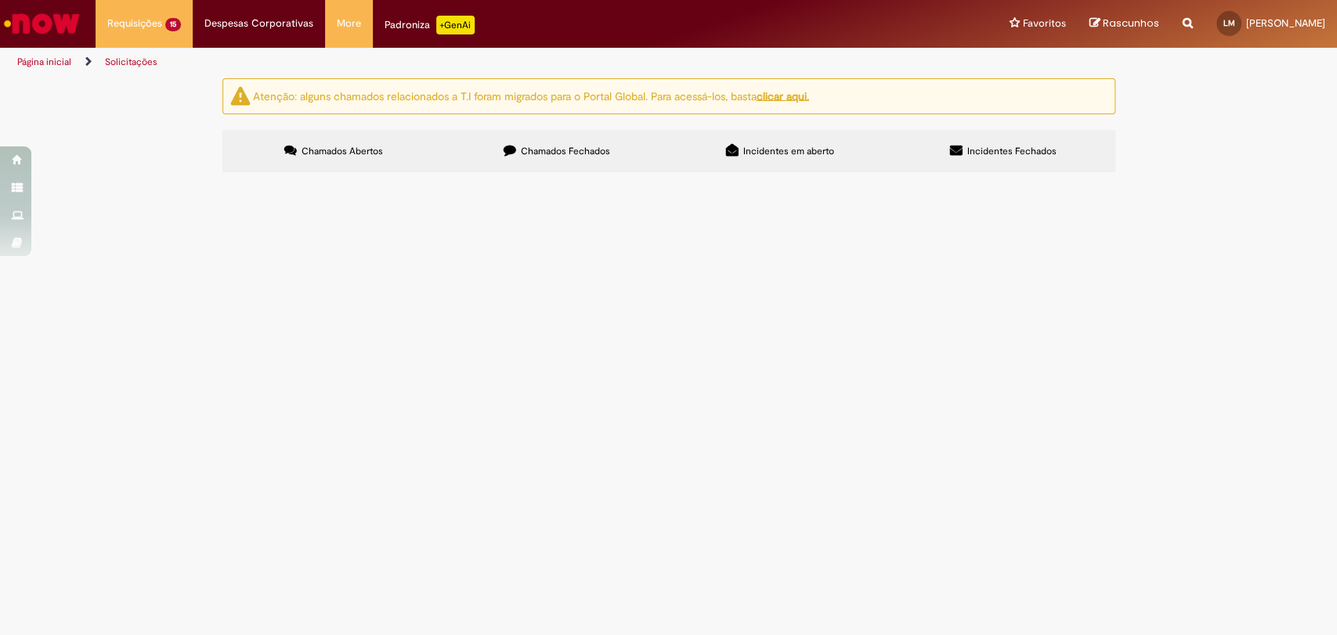
click at [0, 0] on span "Manutenção Preventiva da Câmara Fria CDD Itaperuna" at bounding box center [0, 0] width 0 height 0
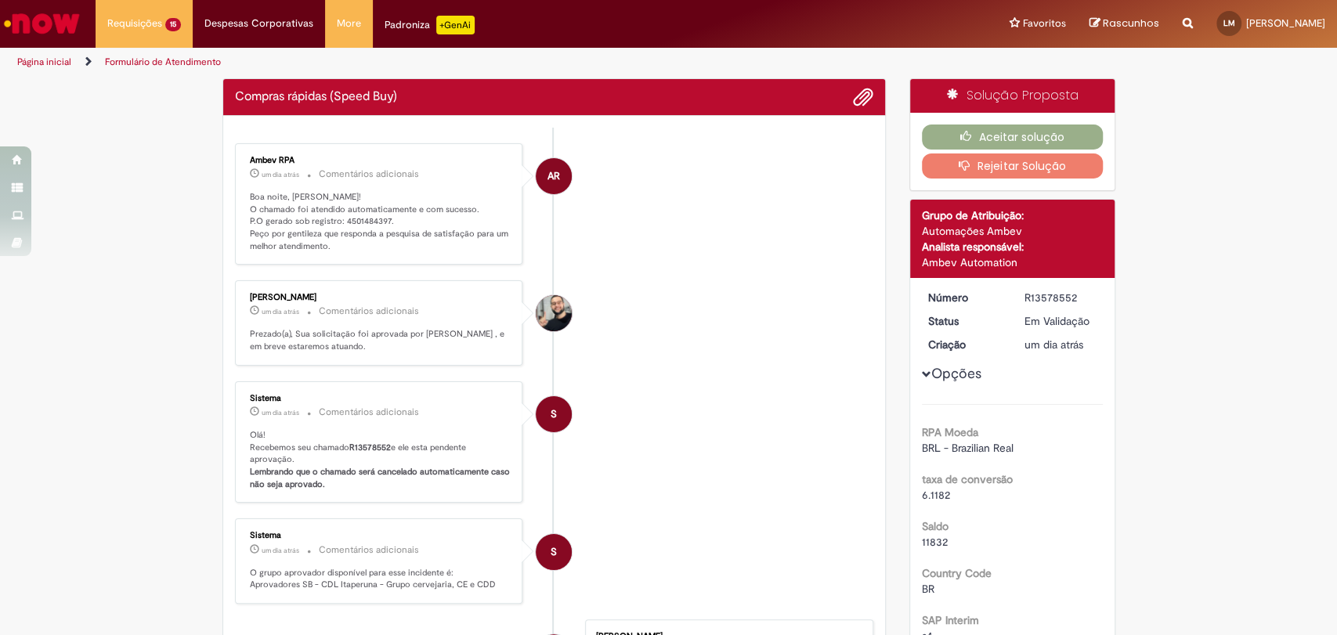
click at [364, 217] on p "Boa noite, Lucas! O chamado foi atendido automaticamente e com sucesso. P.O ger…" at bounding box center [380, 222] width 261 height 62
click at [363, 216] on p "Boa noite, Lucas! O chamado foi atendido automaticamente e com sucesso. P.O ger…" at bounding box center [380, 222] width 261 height 62
copy p "4501484397"
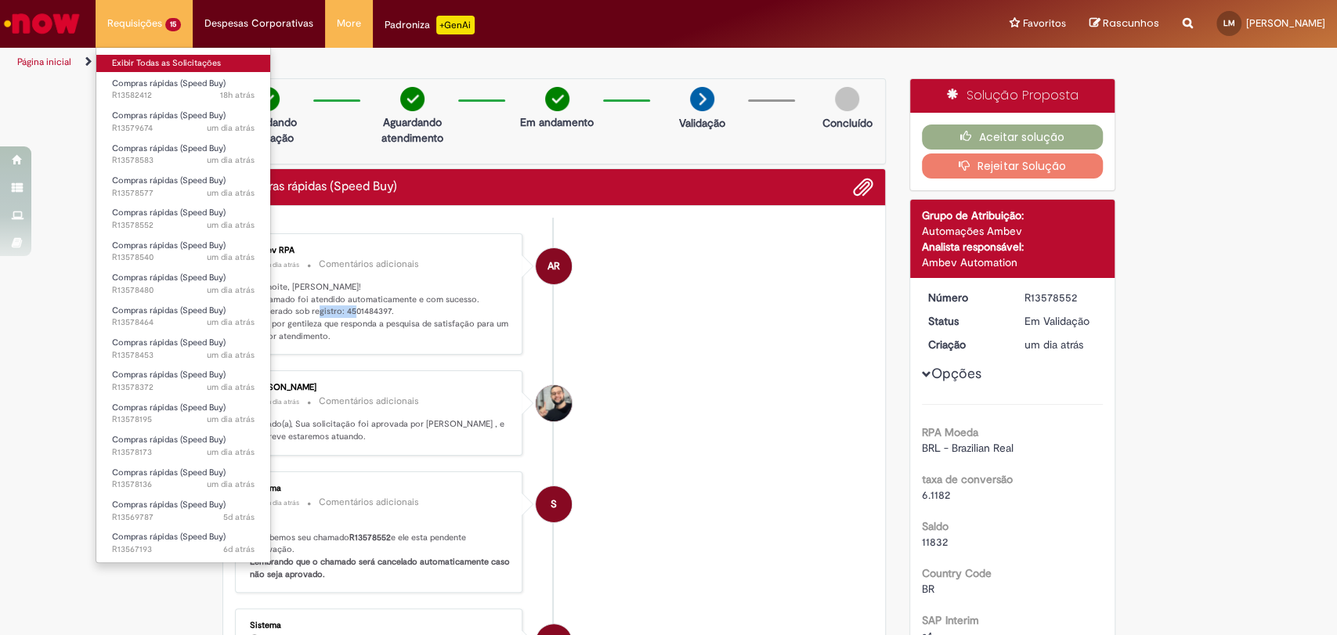
click at [149, 64] on link "Exibir Todas as Solicitações" at bounding box center [183, 63] width 174 height 17
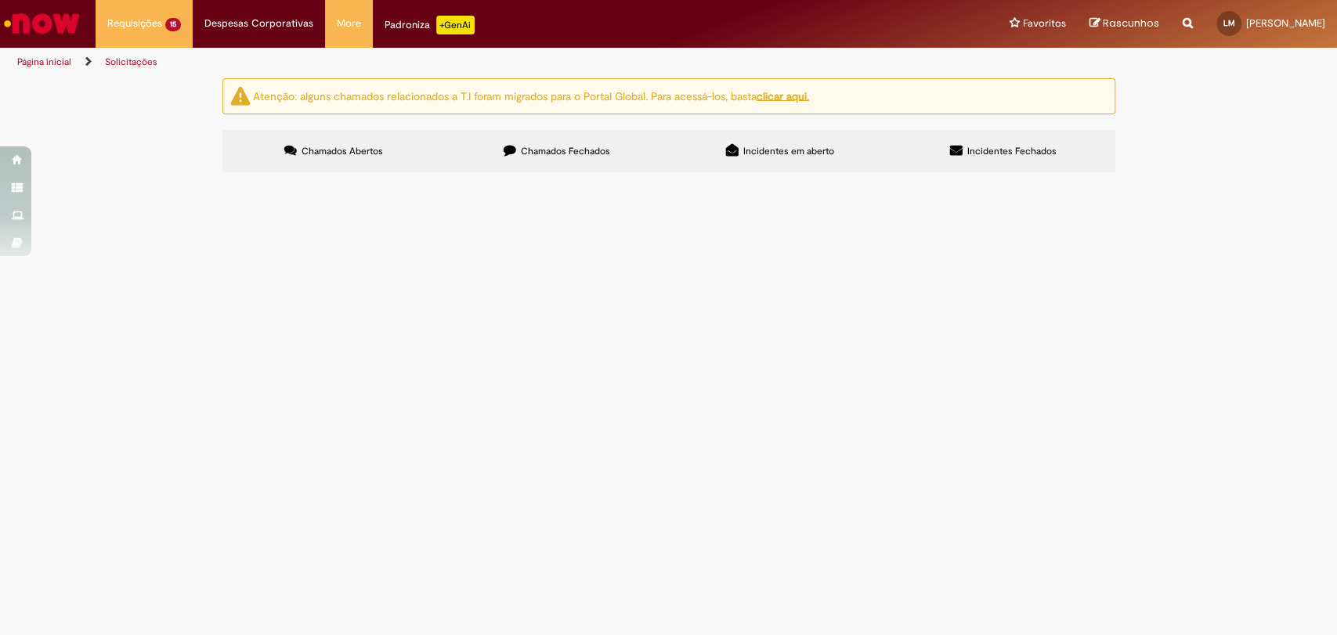
click at [0, 0] on span "Manutenção Preventiva da Câmara Fria CDD Nova Iguaçu" at bounding box center [0, 0] width 0 height 0
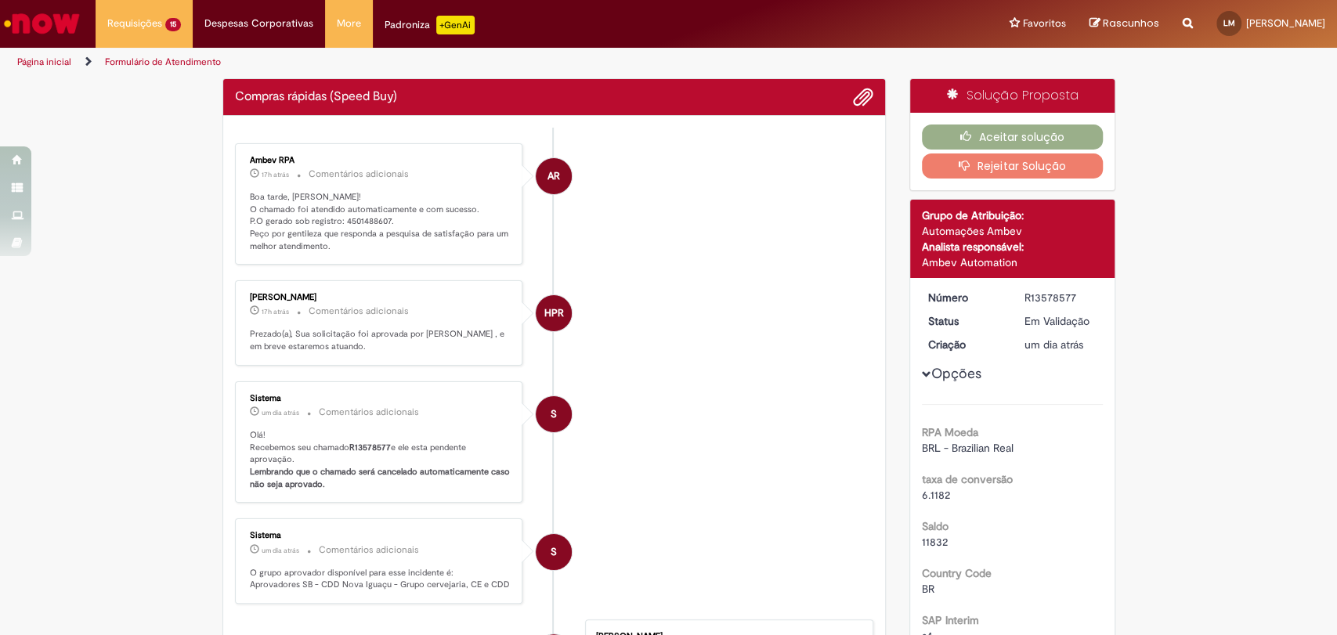
click at [360, 214] on p "Boa tarde, Lucas! O chamado foi atendido automaticamente e com sucesso. P.O ger…" at bounding box center [380, 222] width 261 height 62
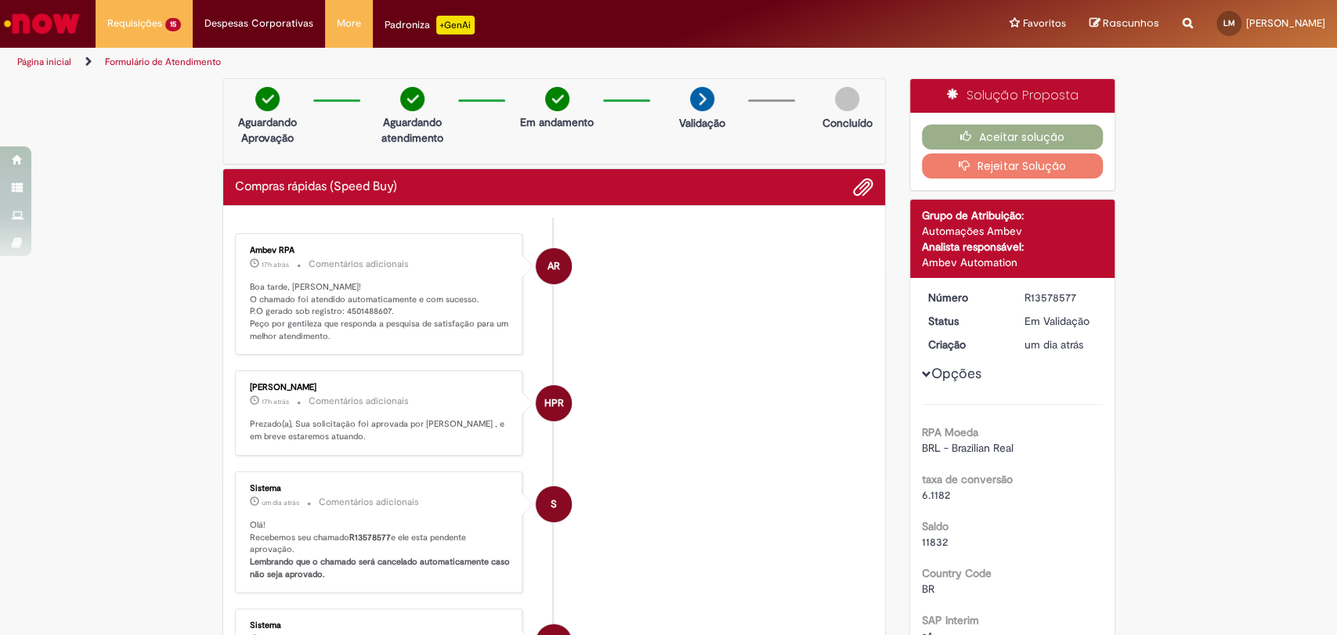
click at [366, 218] on ul "AR Ambev RPA 17h atrás 17 horas atrás Comentários adicionais Boa tarde, Lucas! …" at bounding box center [554, 593] width 639 height 750
click at [370, 310] on p "Boa tarde, Lucas! O chamado foi atendido automaticamente e com sucesso. P.O ger…" at bounding box center [380, 312] width 261 height 62
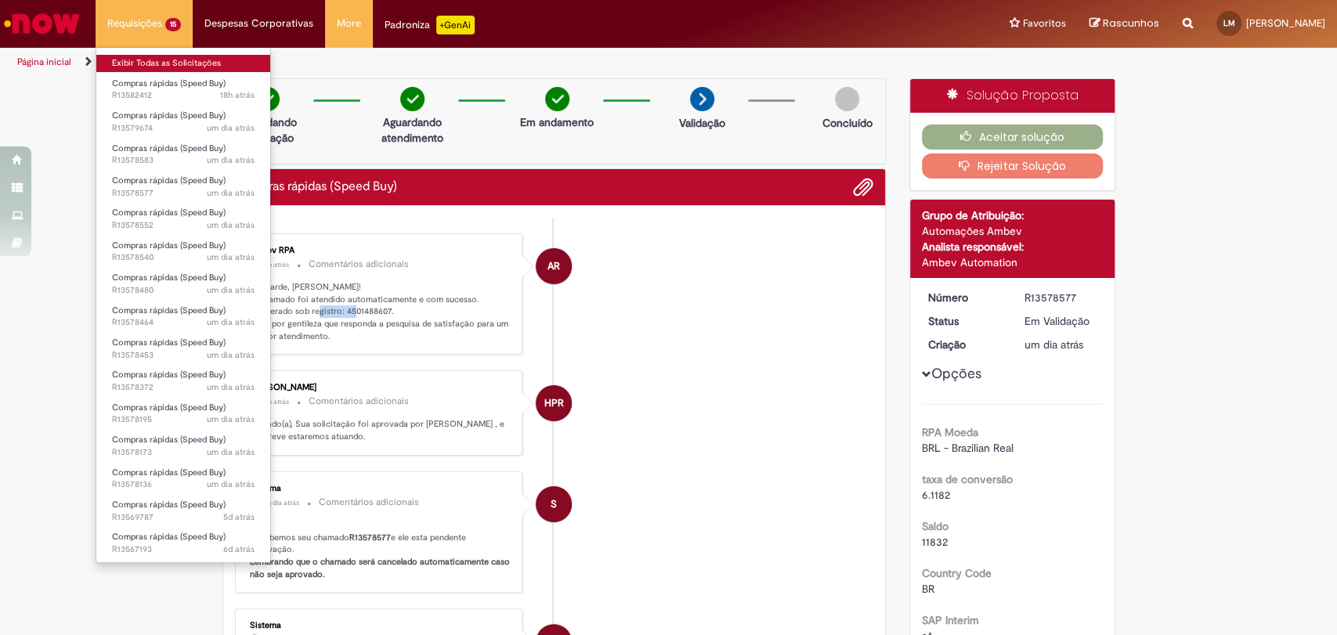
click at [162, 58] on link "Exibir Todas as Solicitações" at bounding box center [183, 63] width 174 height 17
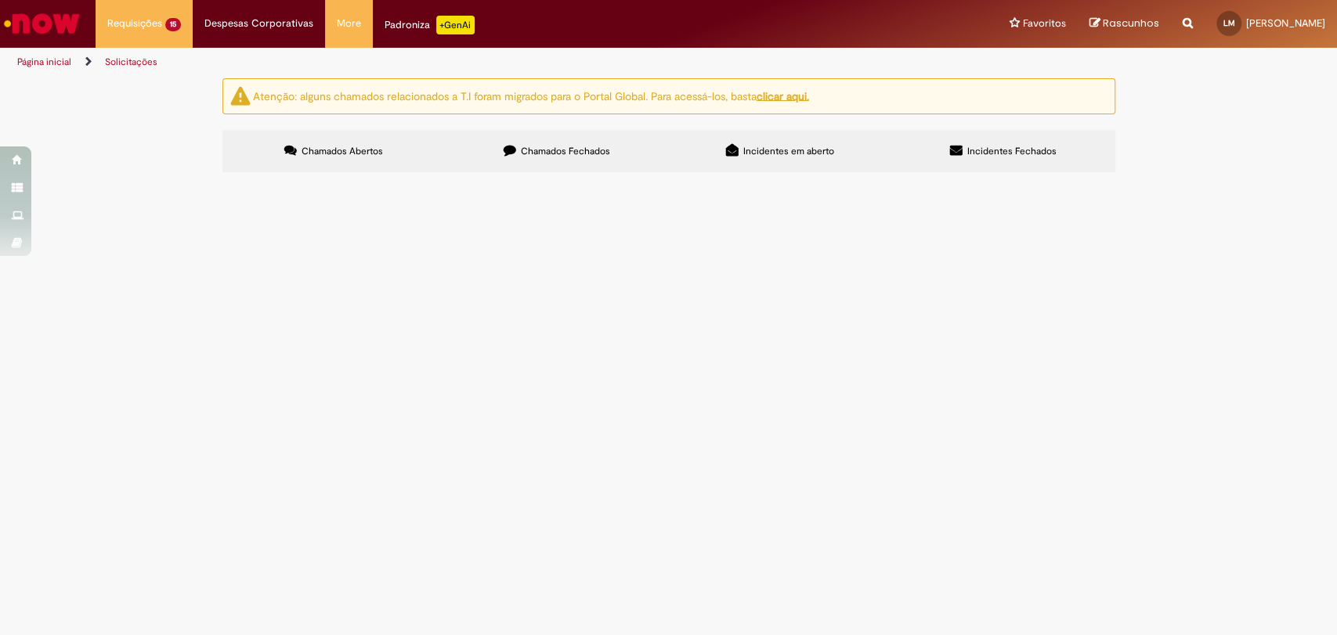
click at [0, 0] on span "Manutenção Preventiva da Câmara Fria CDD Jacarepaguá" at bounding box center [0, 0] width 0 height 0
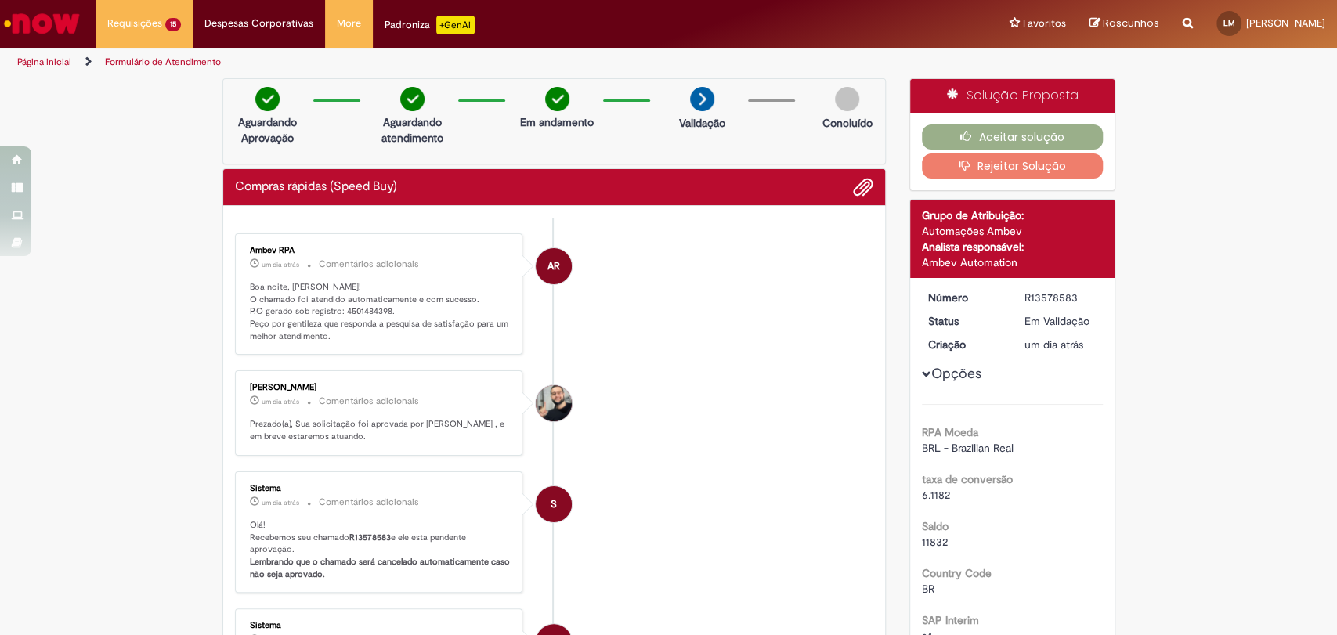
click at [352, 306] on p "Boa noite, Lucas! O chamado foi atendido automaticamente e com sucesso. P.O ger…" at bounding box center [380, 312] width 261 height 62
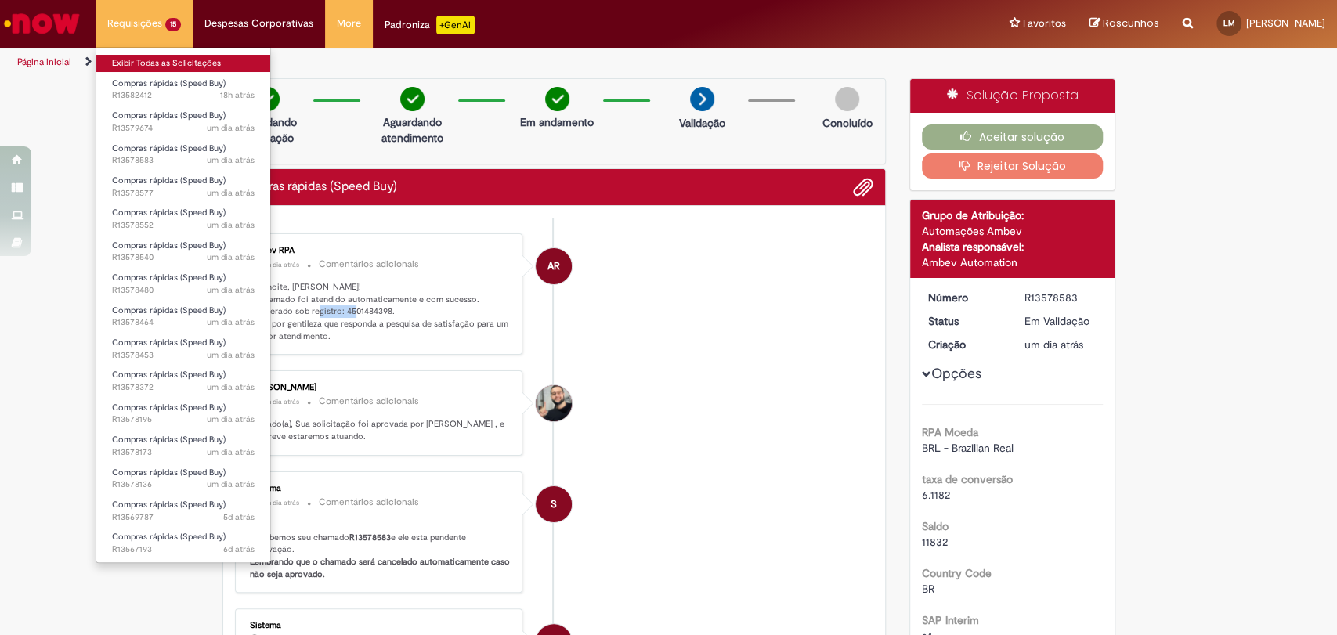
click at [139, 56] on link "Exibir Todas as Solicitações" at bounding box center [183, 63] width 174 height 17
